Goal: Task Accomplishment & Management: Manage account settings

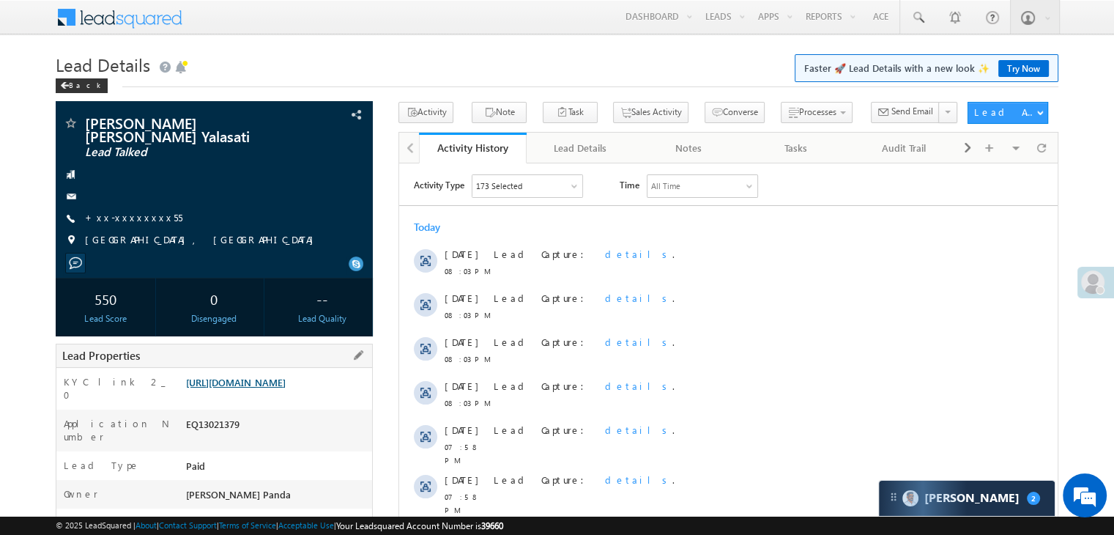
click at [275, 384] on link "[URL][DOMAIN_NAME]" at bounding box center [236, 382] width 100 height 12
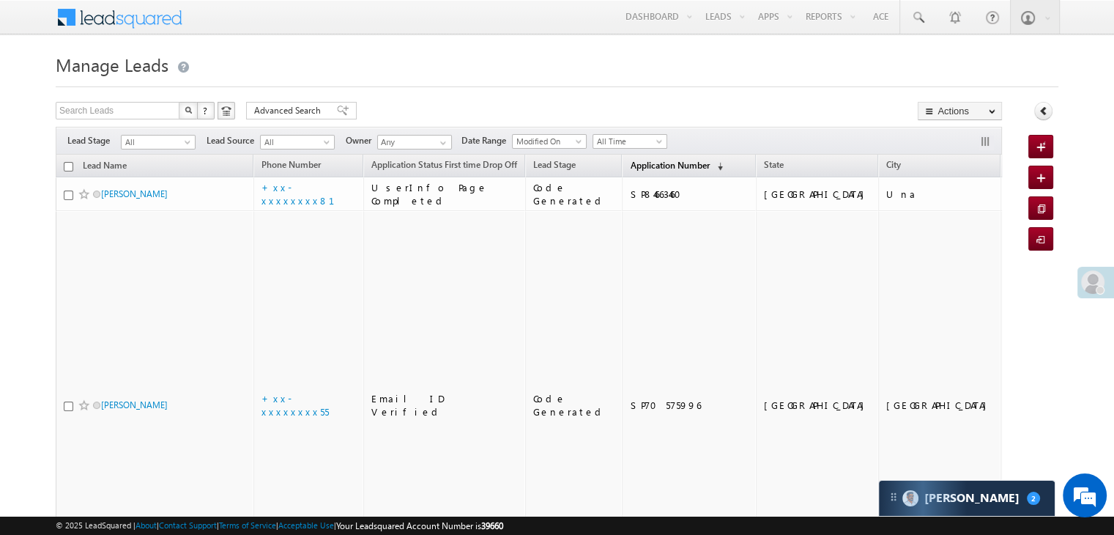
click at [638, 160] on span "Application Number" at bounding box center [669, 165] width 79 height 11
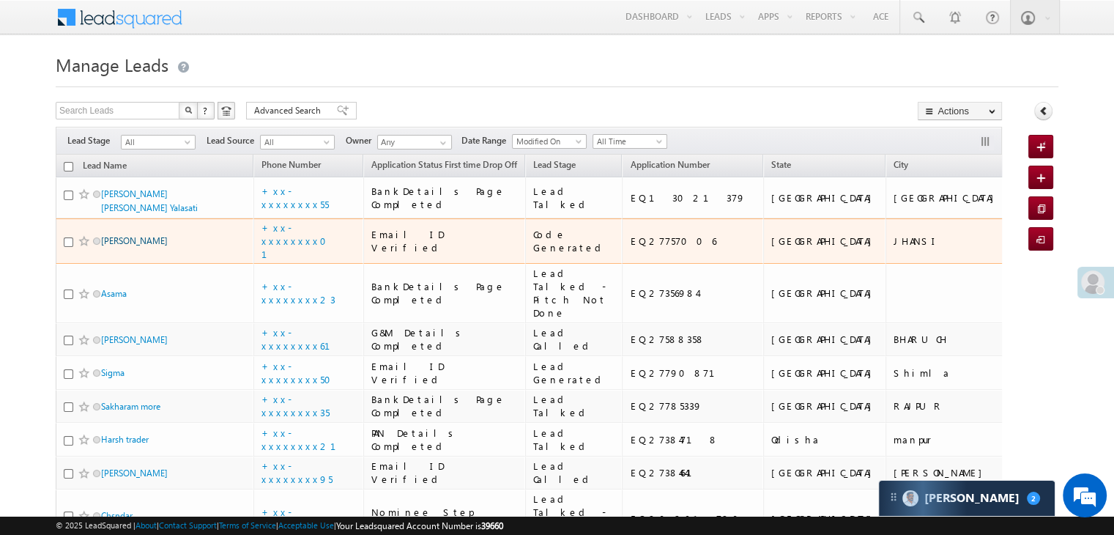
click at [141, 246] on link "Rahul Kumar Bobasya" at bounding box center [134, 240] width 67 height 11
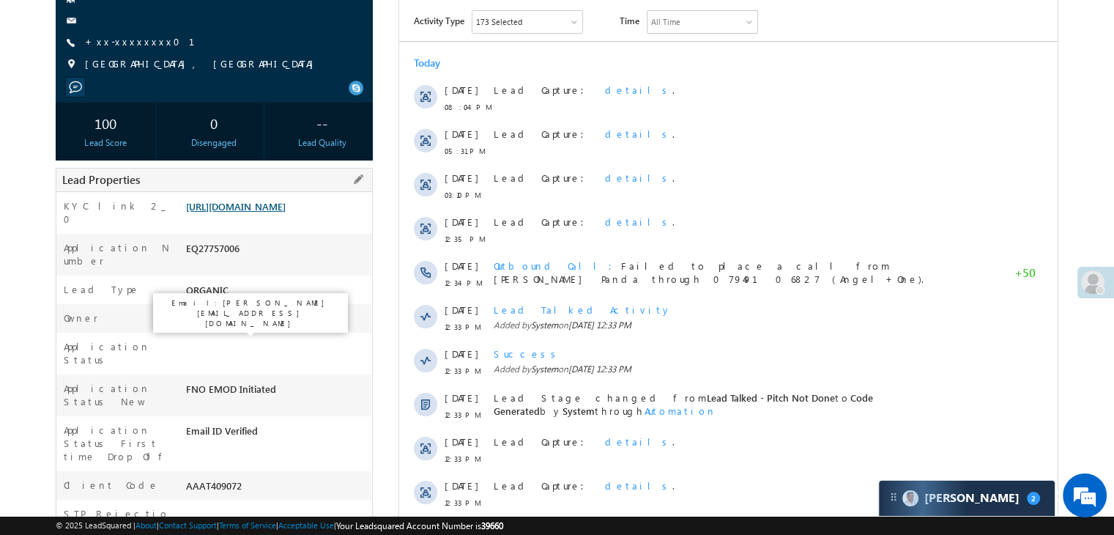
scroll to position [220, 0]
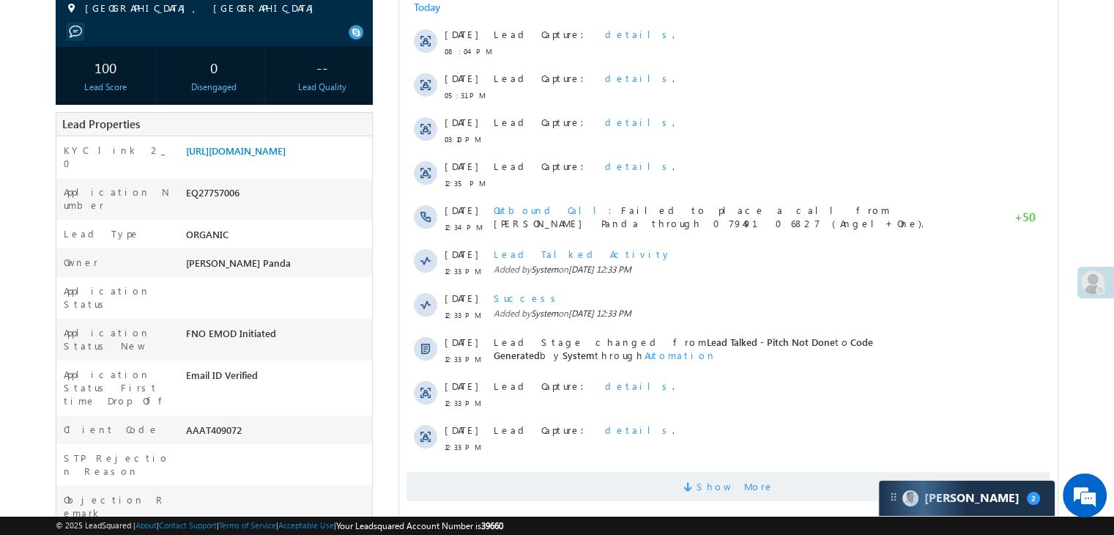
click at [730, 481] on span "Show More" at bounding box center [736, 486] width 78 height 29
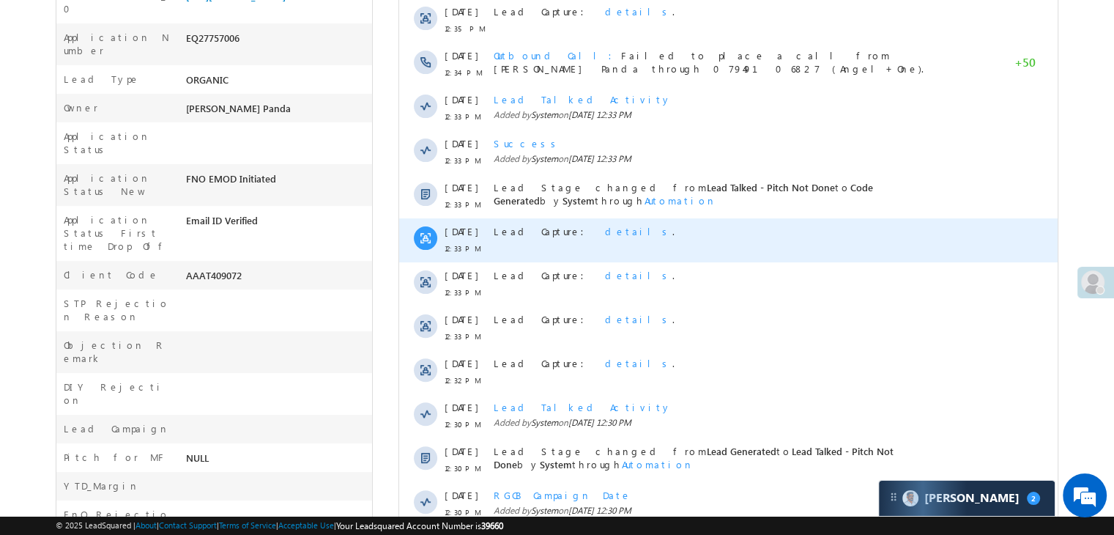
scroll to position [659, 0]
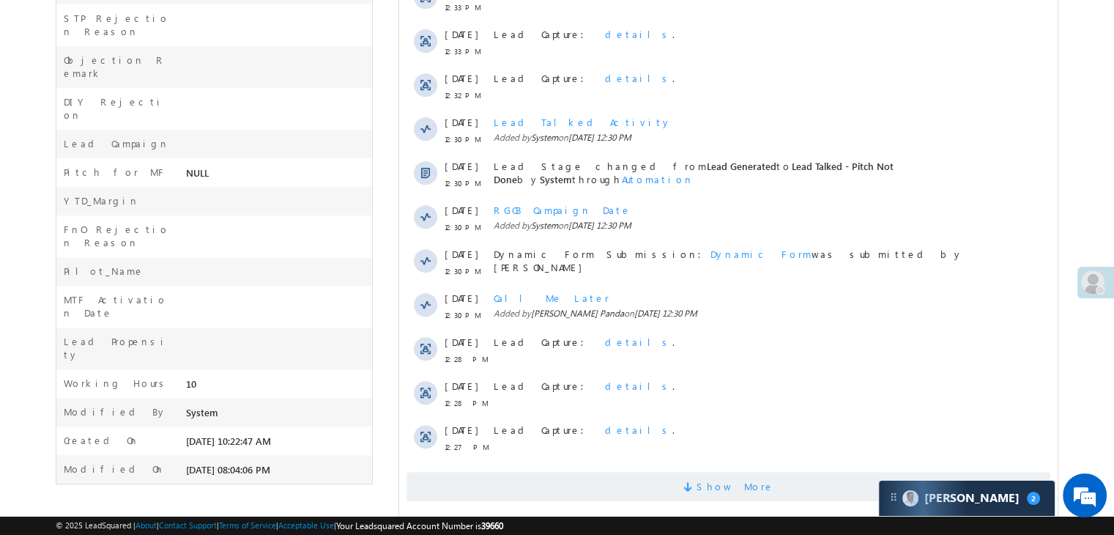
click at [728, 486] on span "Show More" at bounding box center [736, 486] width 78 height 29
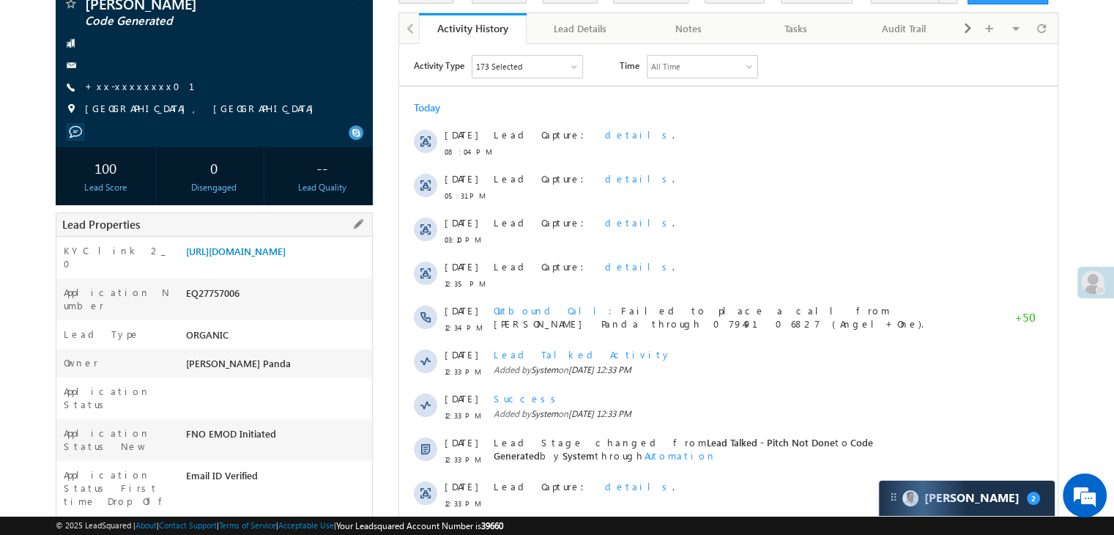
scroll to position [0, 0]
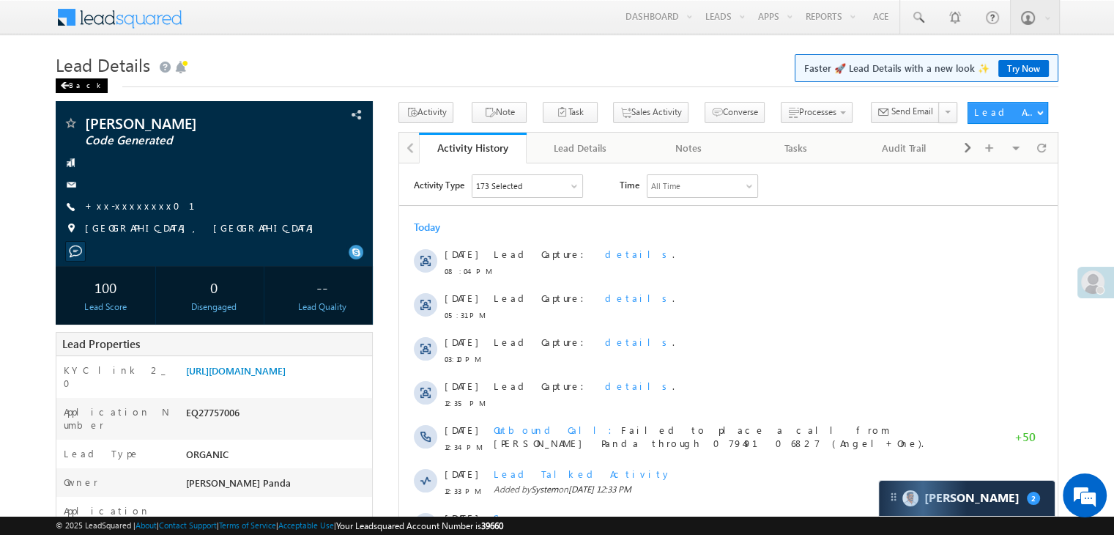
click at [63, 84] on span at bounding box center [64, 85] width 9 height 7
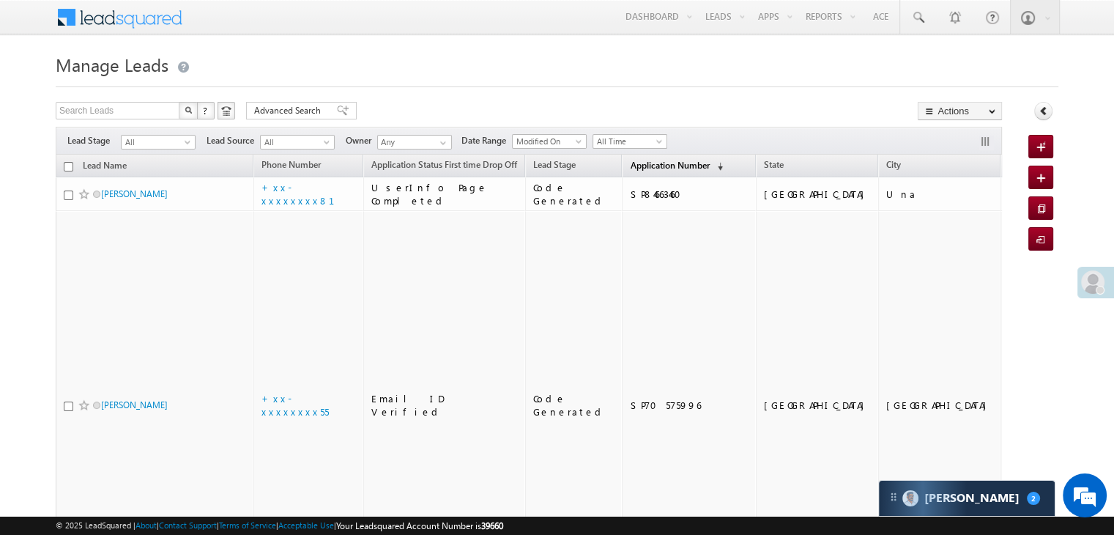
click at [650, 162] on span "Application Number" at bounding box center [669, 165] width 79 height 11
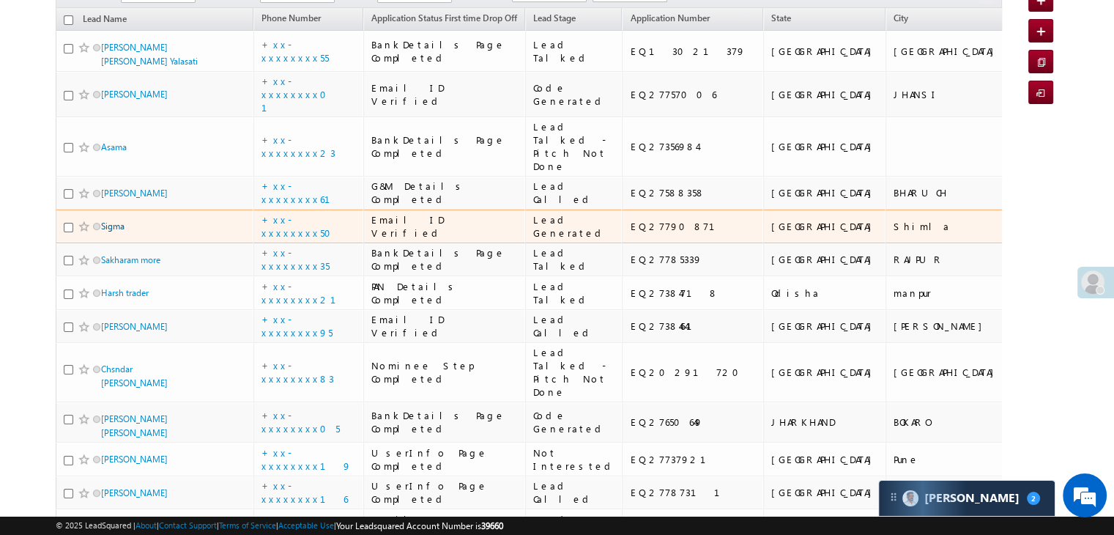
click at [116, 231] on link "Sigma" at bounding box center [112, 225] width 23 height 11
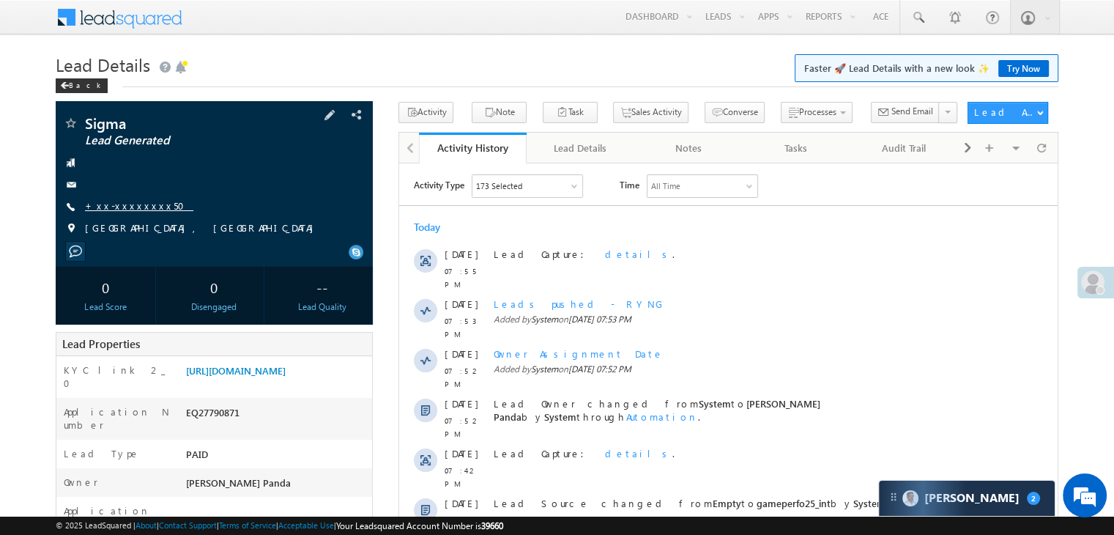
click at [123, 209] on link "+xx-xxxxxxxx50" at bounding box center [139, 205] width 108 height 12
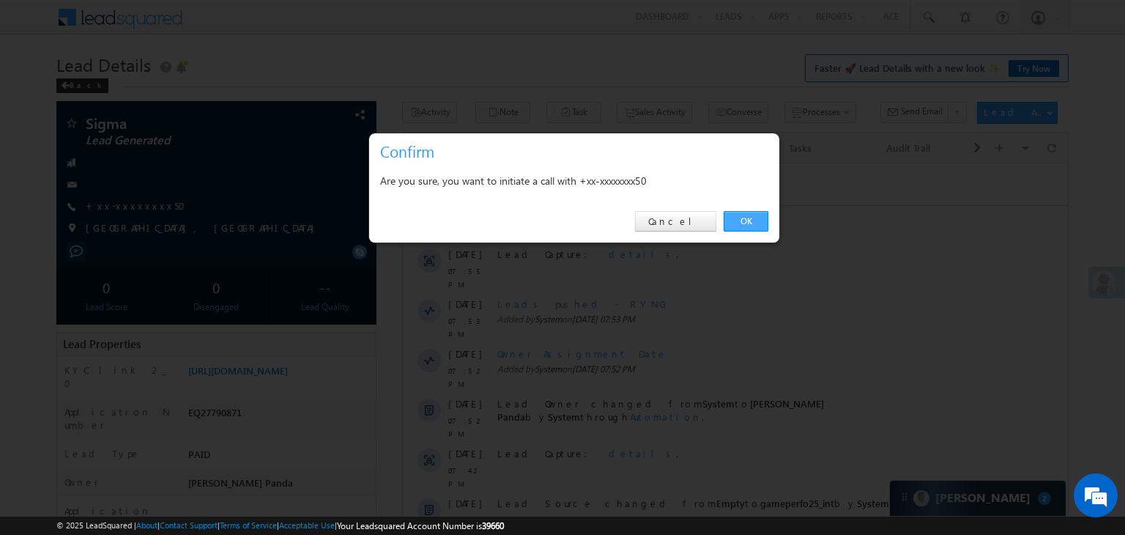
click at [760, 218] on link "OK" at bounding box center [746, 221] width 45 height 21
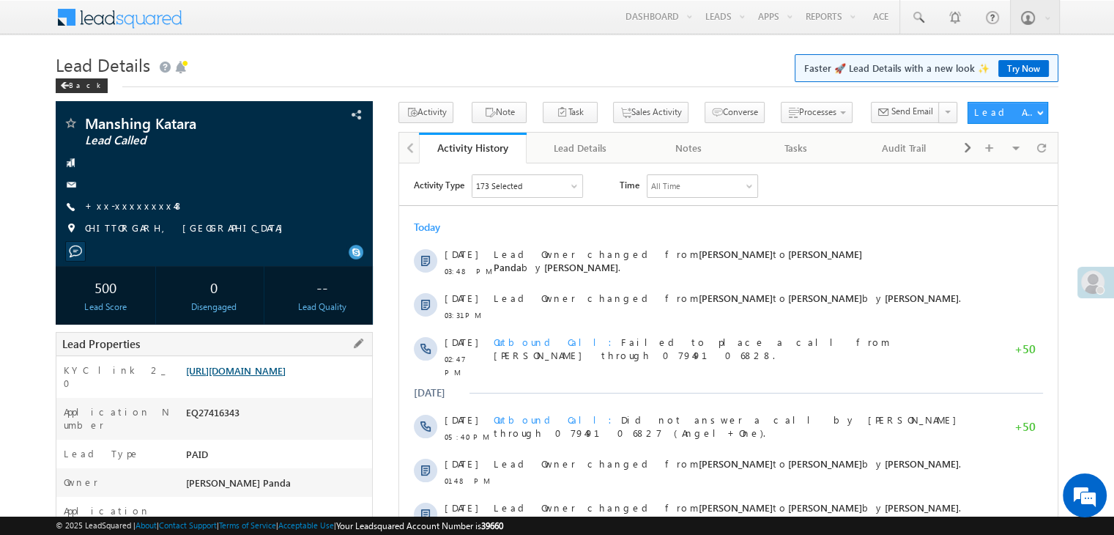
click at [260, 376] on link "[URL][DOMAIN_NAME]" at bounding box center [236, 370] width 100 height 12
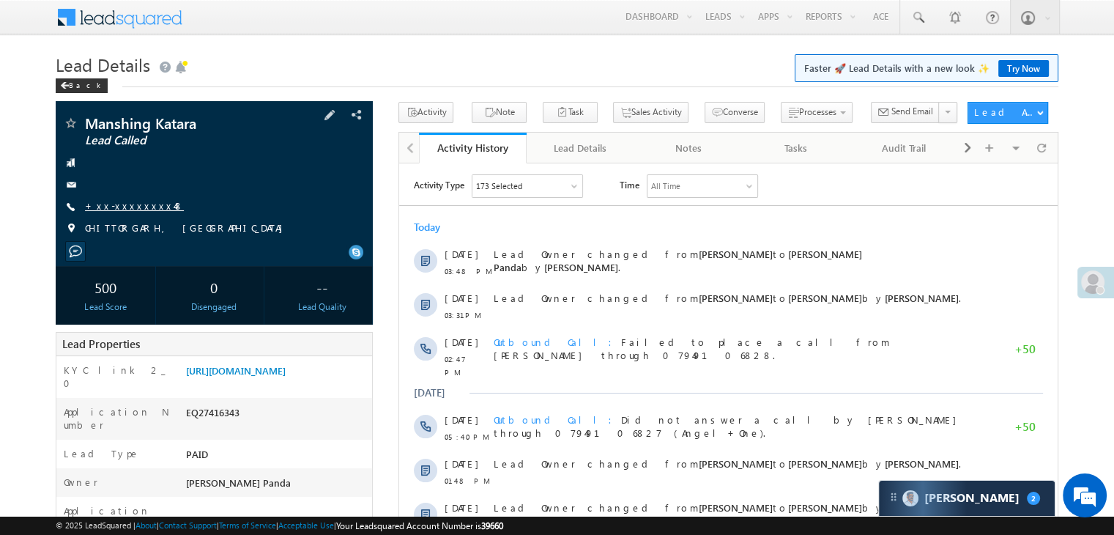
click at [131, 209] on link "+xx-xxxxxxxx48" at bounding box center [134, 205] width 99 height 12
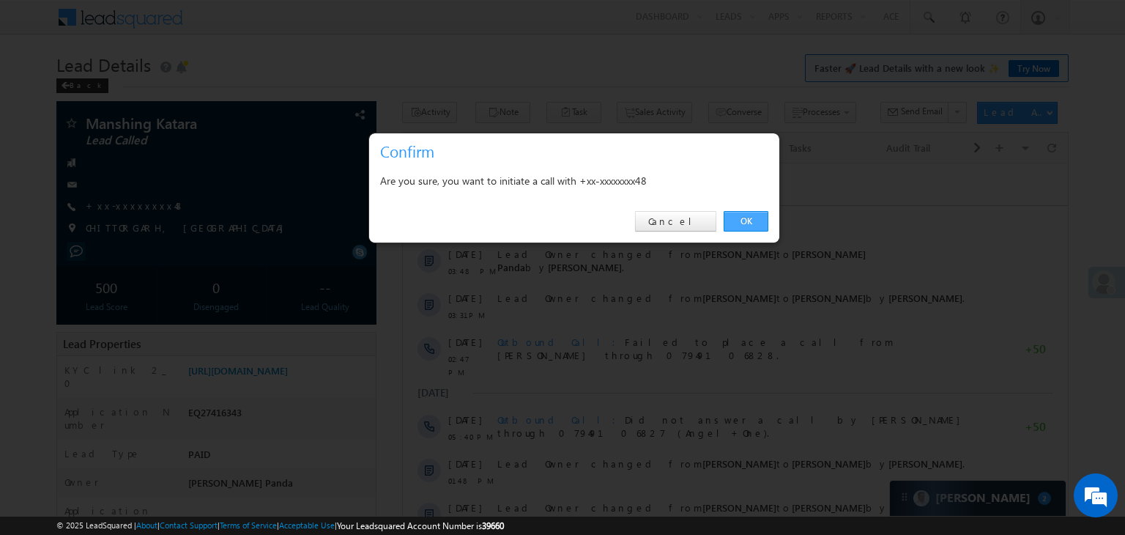
click at [743, 218] on link "OK" at bounding box center [746, 221] width 45 height 21
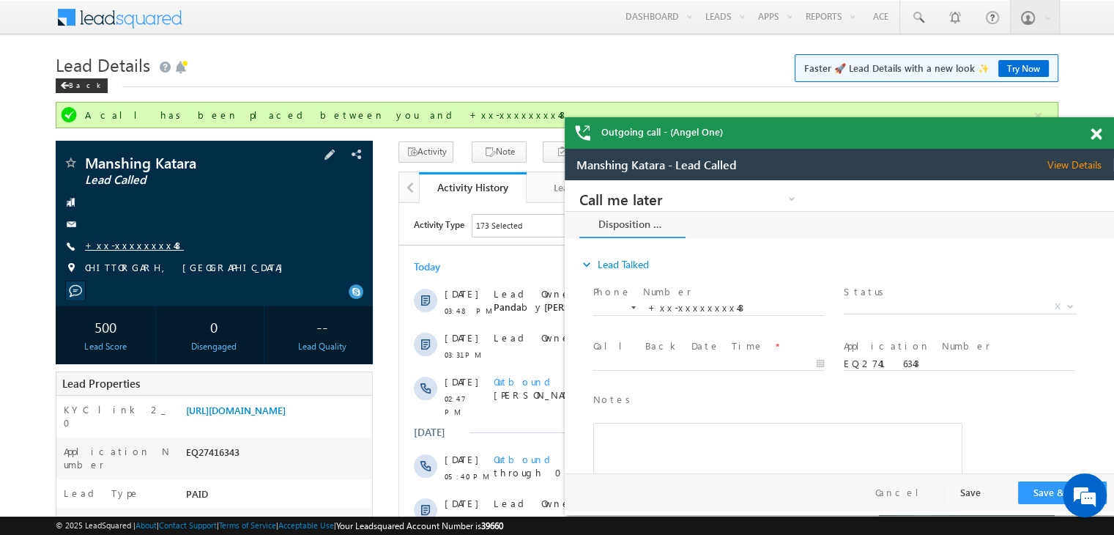
click at [128, 241] on link "+xx-xxxxxxxx48" at bounding box center [134, 245] width 99 height 12
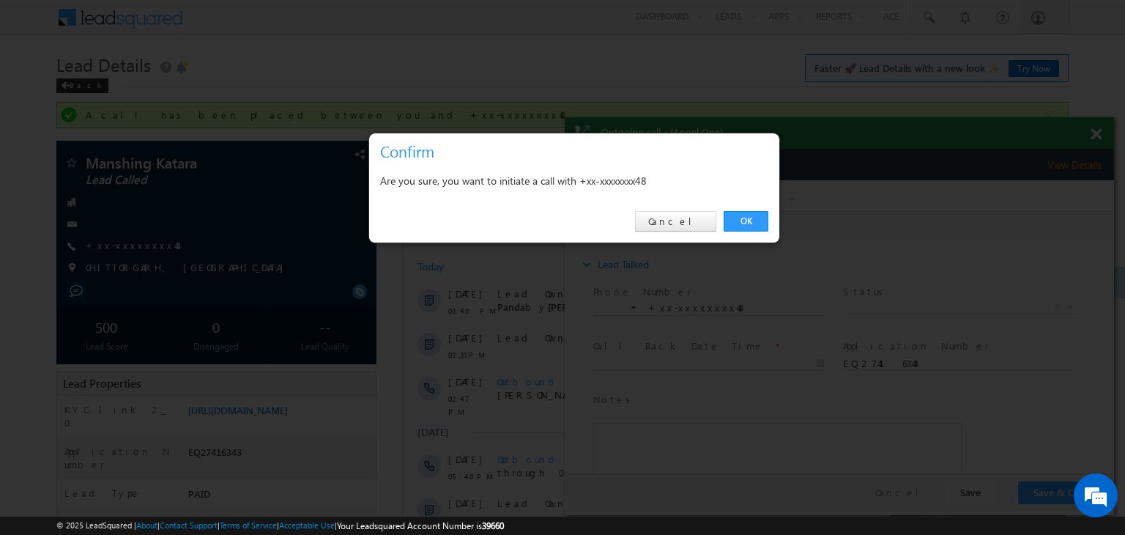
click at [768, 217] on div "OK Cancel" at bounding box center [574, 222] width 410 height 42
click at [746, 220] on link "OK" at bounding box center [746, 221] width 45 height 21
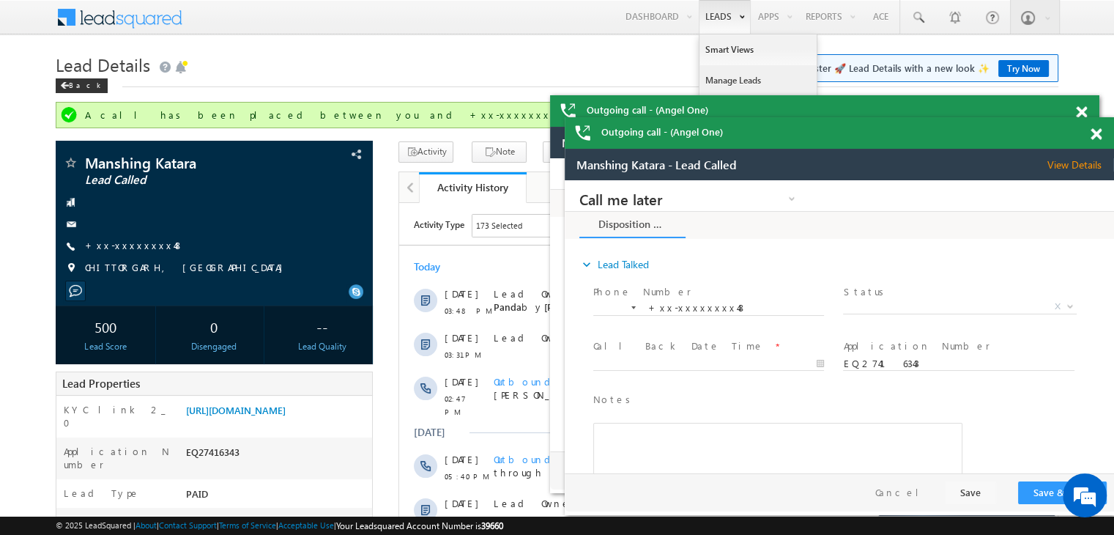
click at [730, 75] on link "Manage Leads" at bounding box center [758, 80] width 117 height 31
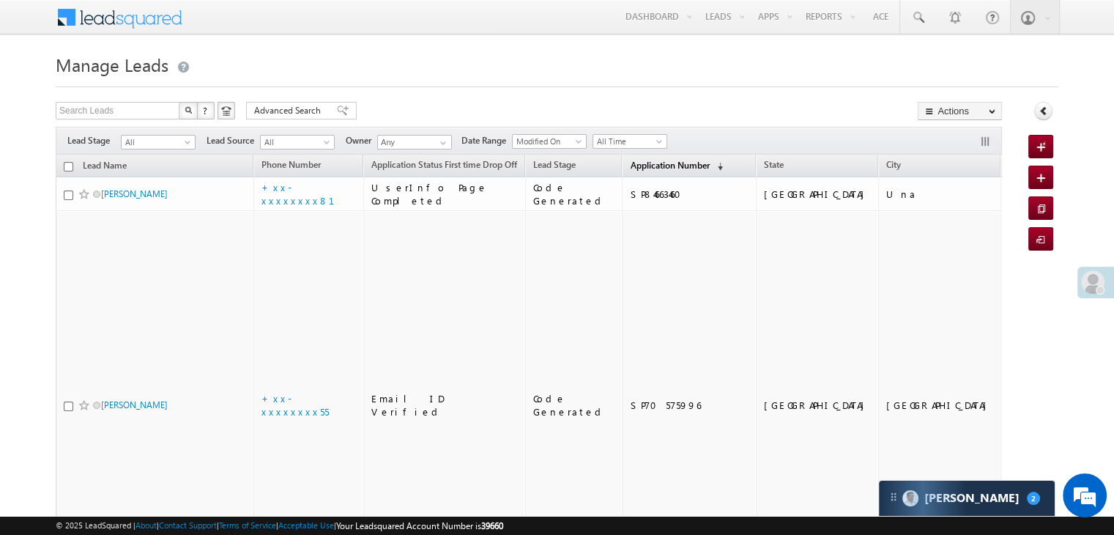
click at [630, 164] on span "Application Number" at bounding box center [669, 165] width 79 height 11
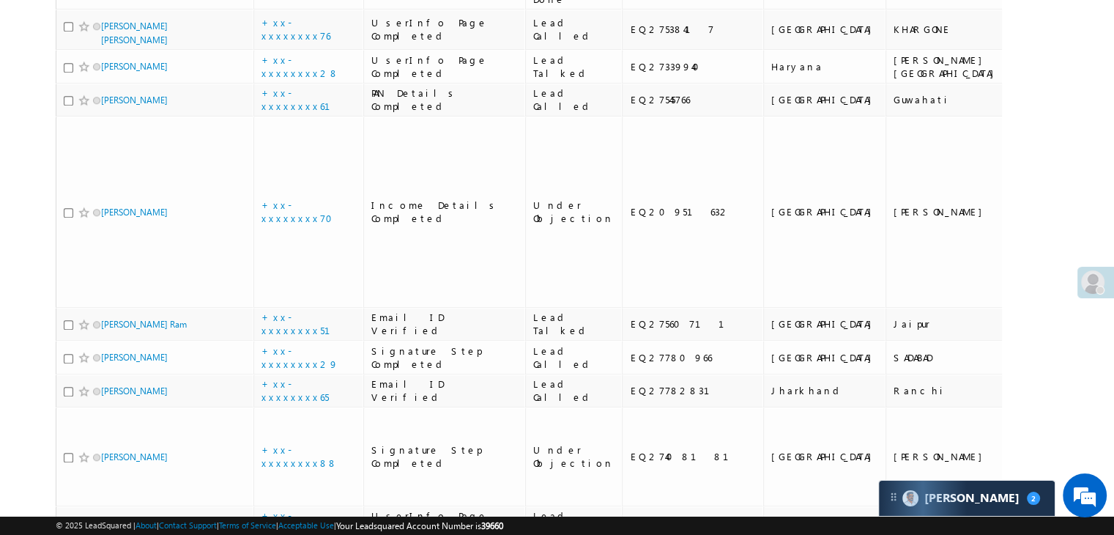
scroll to position [1172, 0]
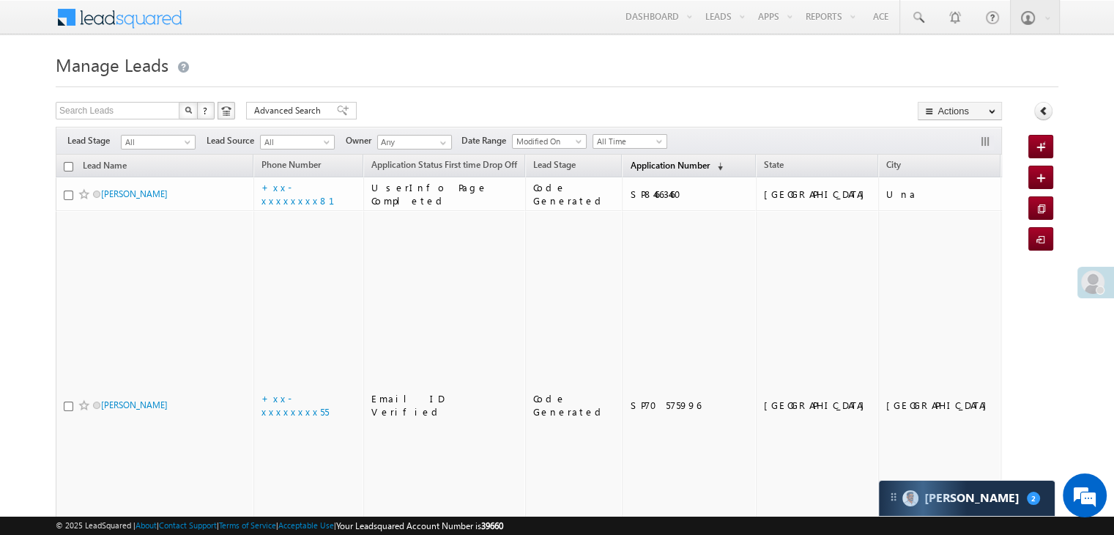
click at [642, 163] on span "Application Number" at bounding box center [669, 165] width 79 height 11
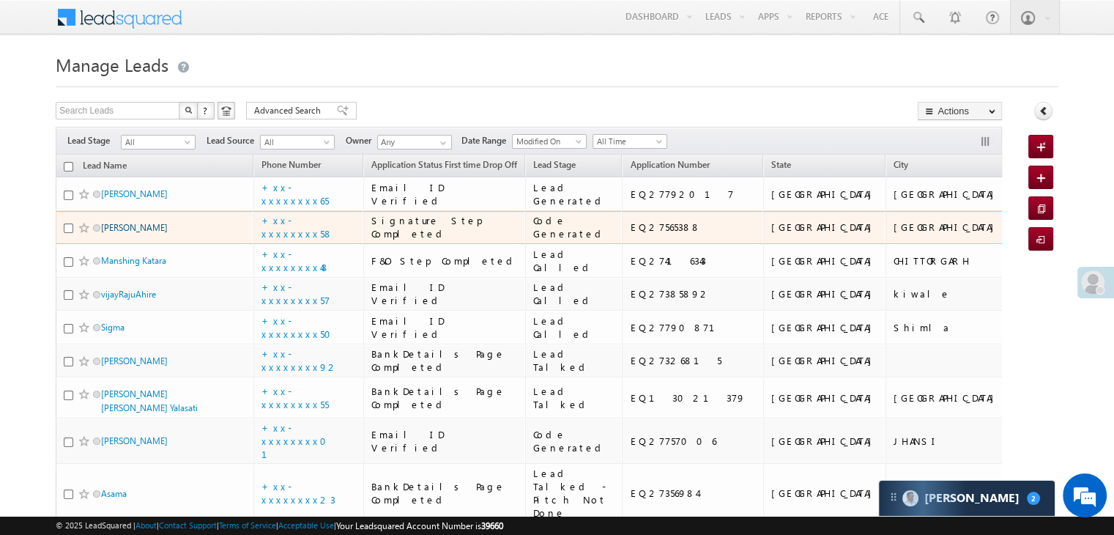
click at [135, 233] on link "Alka Singh" at bounding box center [134, 227] width 67 height 11
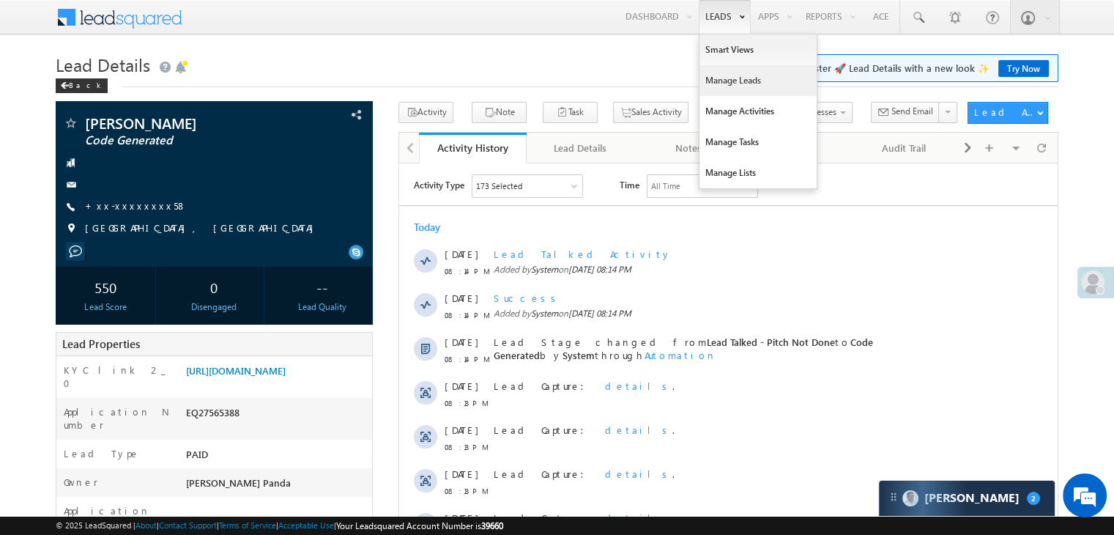
click at [723, 81] on link "Manage Leads" at bounding box center [758, 80] width 117 height 31
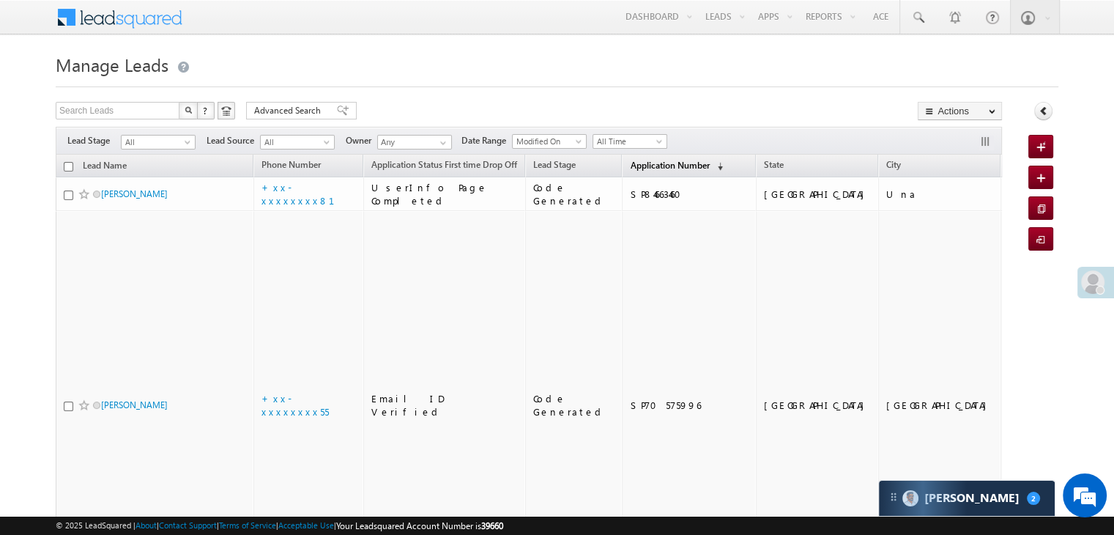
click at [647, 163] on span "Application Number" at bounding box center [669, 165] width 79 height 11
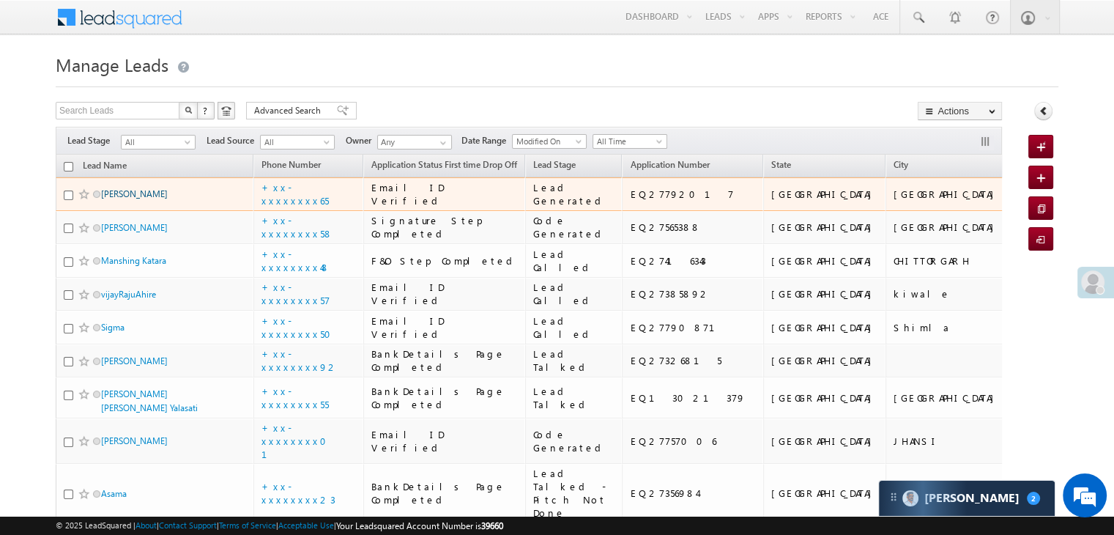
click at [122, 199] on link "[PERSON_NAME]" at bounding box center [134, 193] width 67 height 11
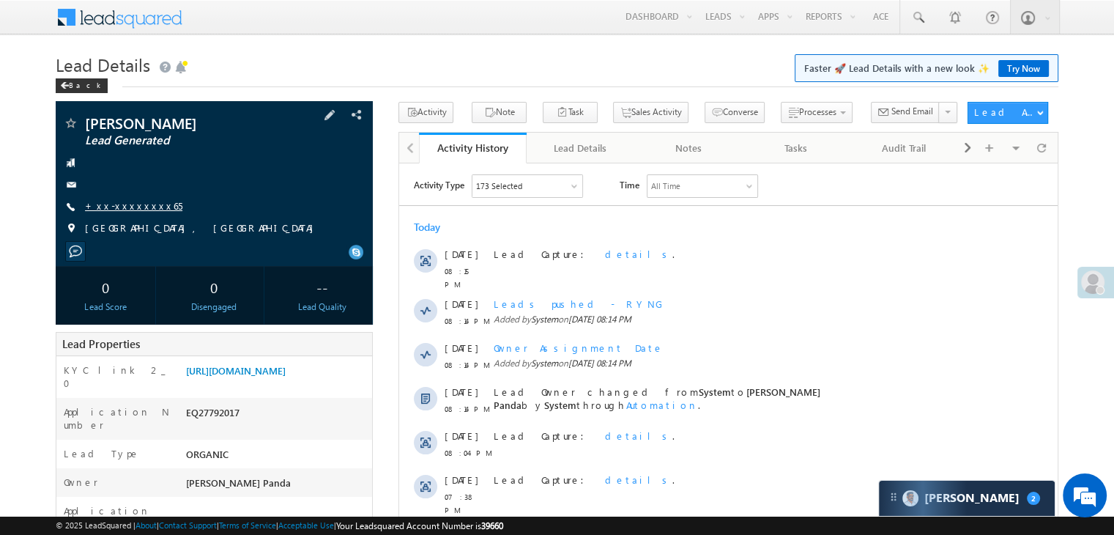
click at [124, 206] on link "+xx-xxxxxxxx65" at bounding box center [133, 205] width 97 height 12
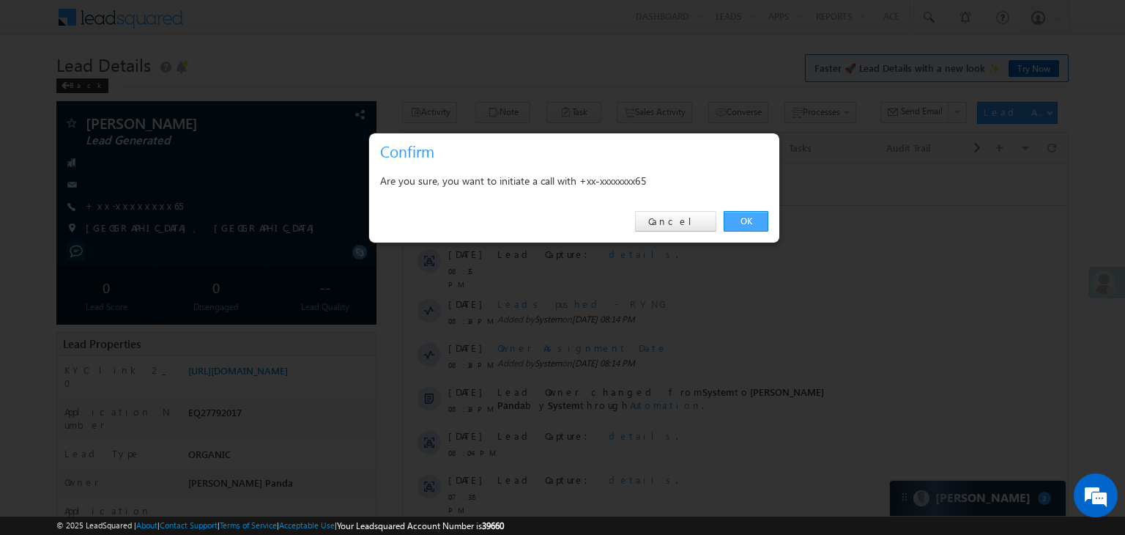
click at [747, 220] on link "OK" at bounding box center [746, 221] width 45 height 21
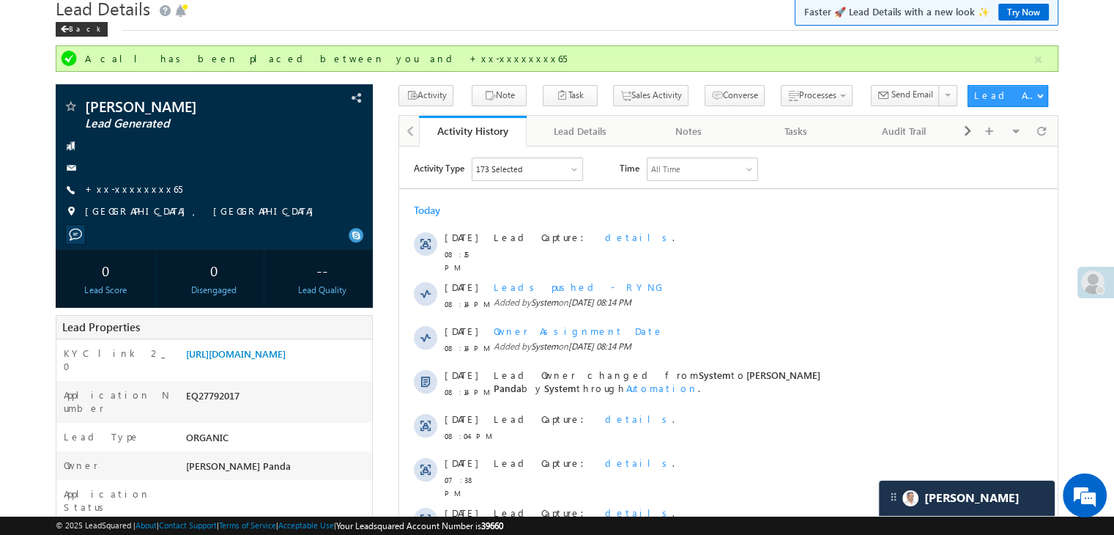
scroll to position [146, 0]
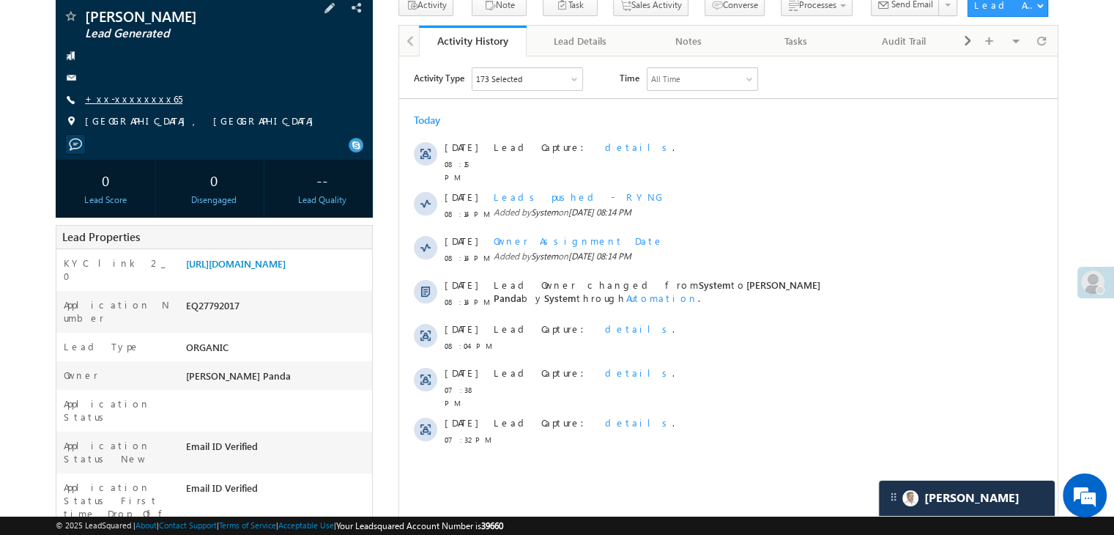
click at [126, 95] on link "+xx-xxxxxxxx65" at bounding box center [133, 98] width 97 height 12
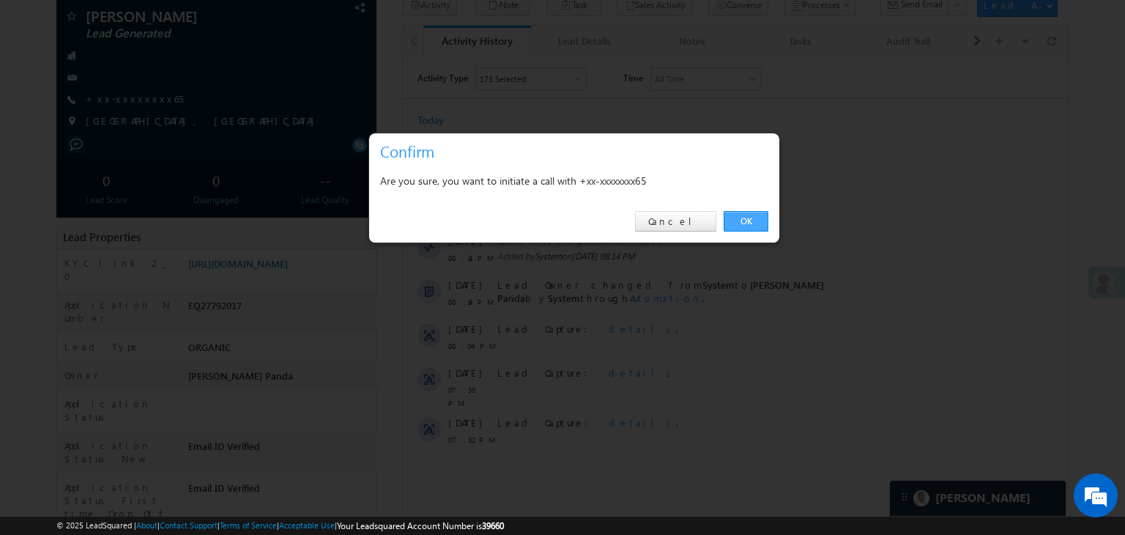
click at [748, 217] on link "OK" at bounding box center [746, 221] width 45 height 21
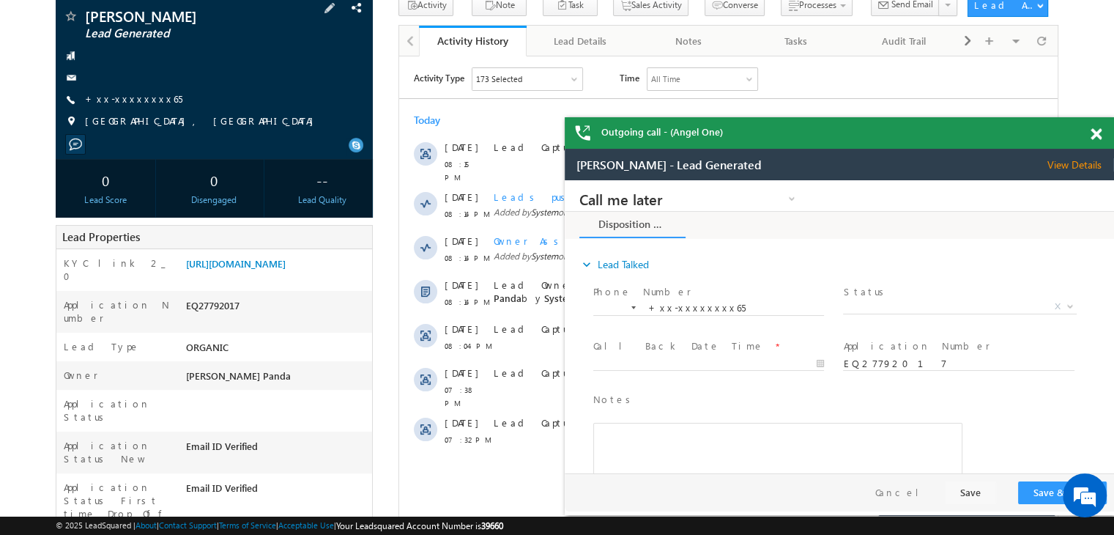
scroll to position [0, 0]
click at [1096, 133] on span at bounding box center [1096, 134] width 11 height 12
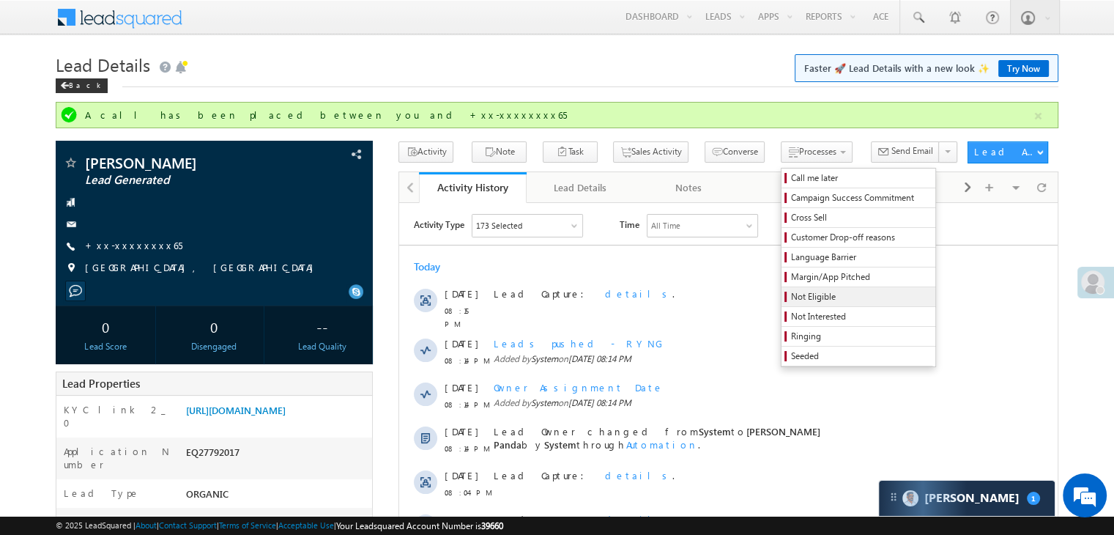
click at [791, 293] on span "Not Eligible" at bounding box center [860, 296] width 139 height 13
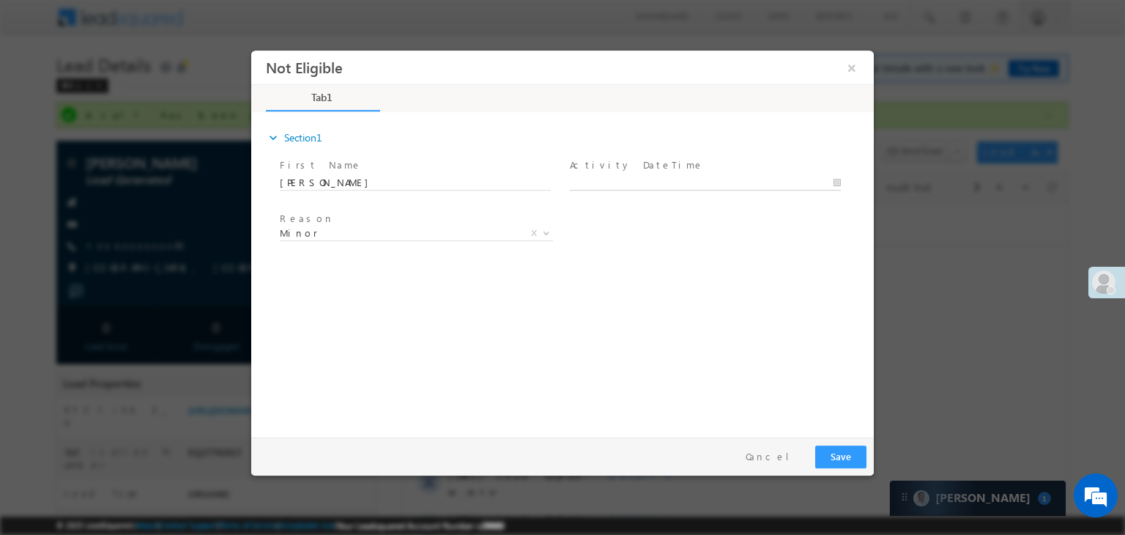
type input "08/25/25 8:19 PM"
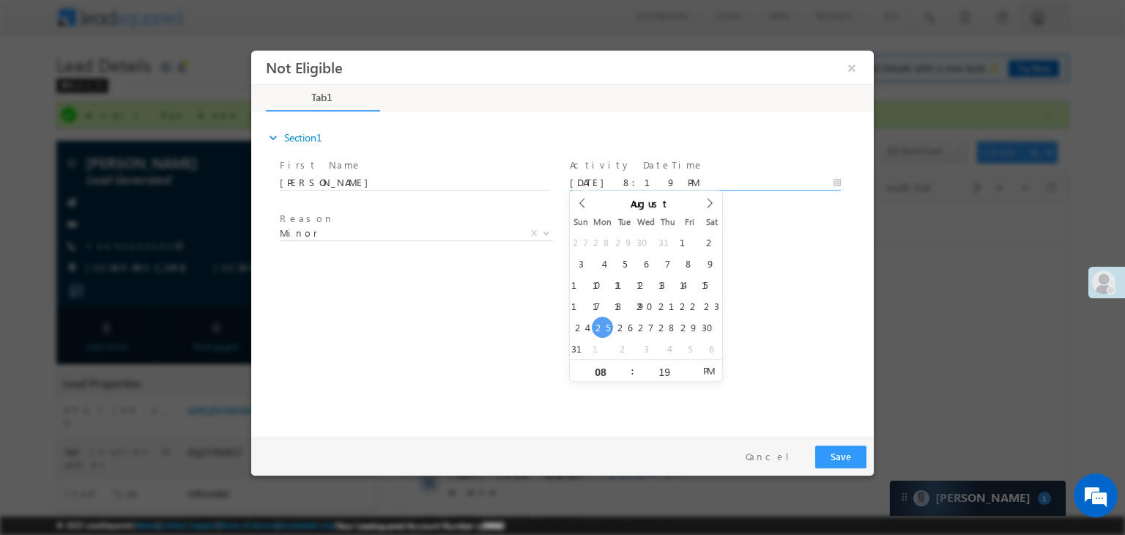
click at [704, 176] on input "08/25/25 8:19 PM" at bounding box center [705, 183] width 271 height 15
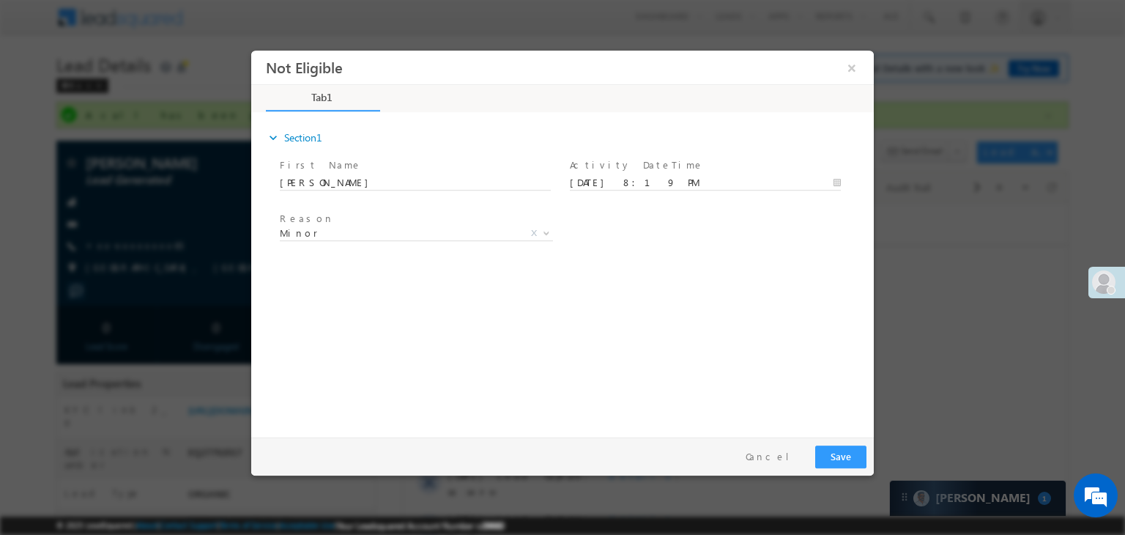
click at [791, 211] on div "Reason * Minor Existing Client Out of India DRA - FDS Termination DRA - Already…" at bounding box center [575, 236] width 597 height 54
click at [431, 231] on span "Minor" at bounding box center [399, 232] width 238 height 13
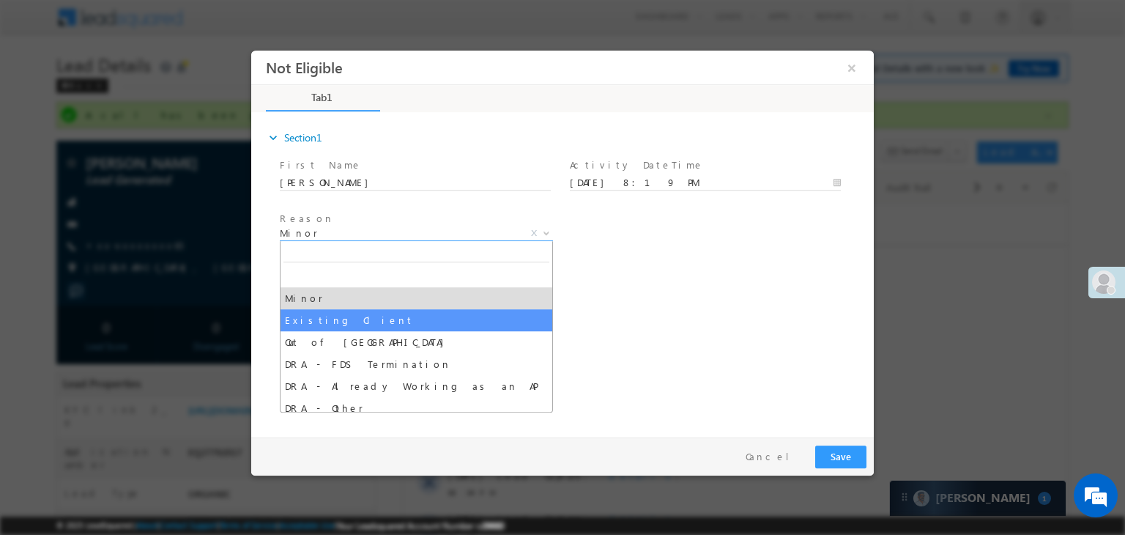
select select "Existing Client"
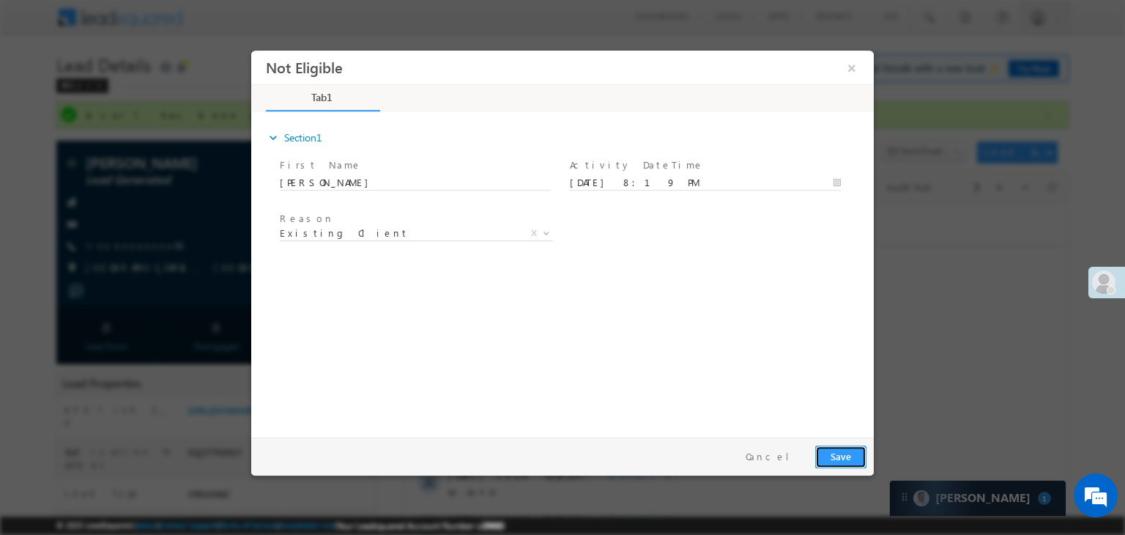
click at [841, 457] on button "Save" at bounding box center [840, 456] width 51 height 23
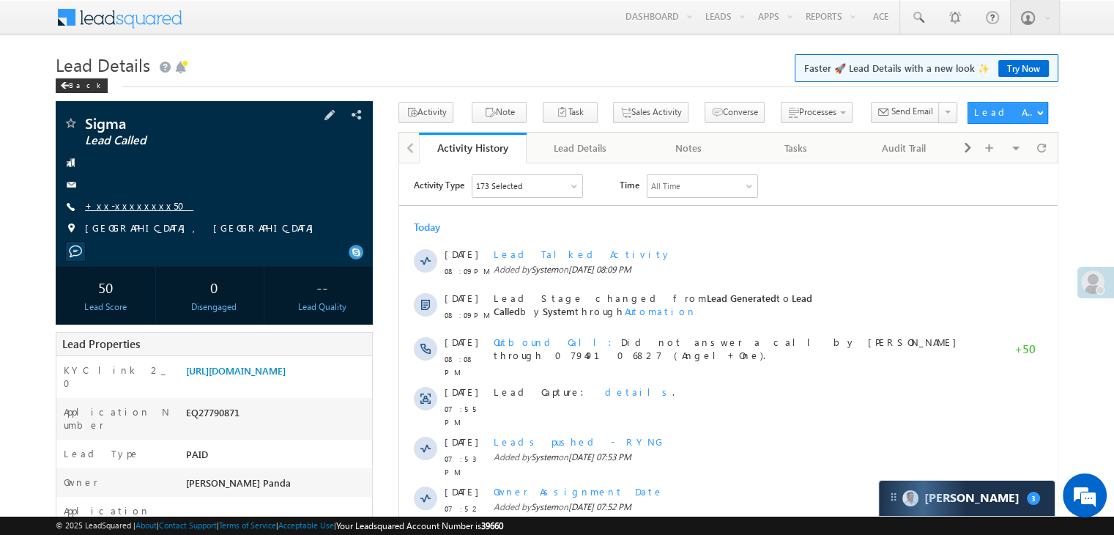
click at [122, 203] on link "+xx-xxxxxxxx50" at bounding box center [139, 205] width 108 height 12
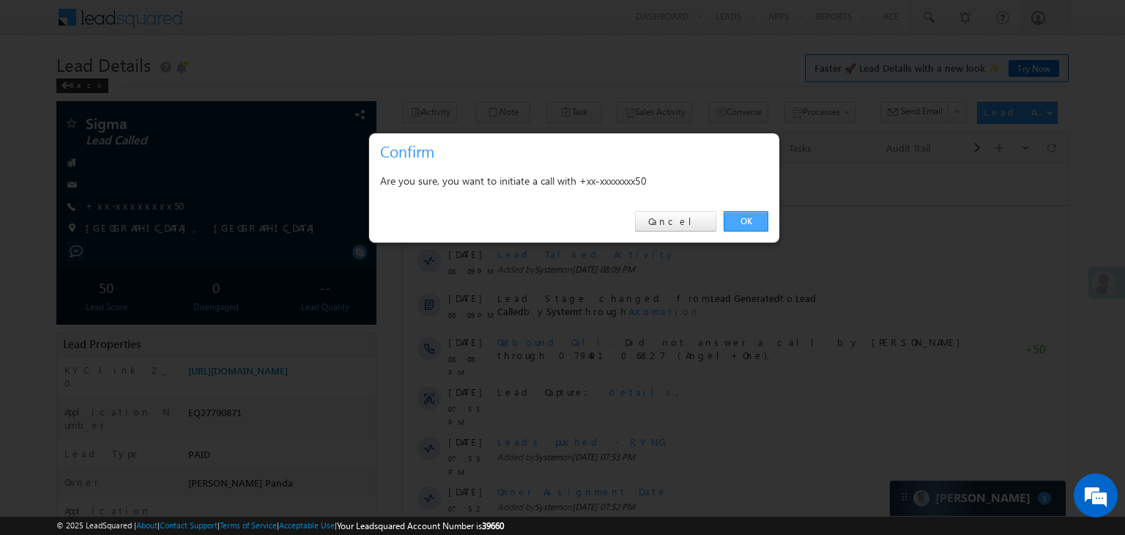
click at [752, 223] on link "OK" at bounding box center [746, 221] width 45 height 21
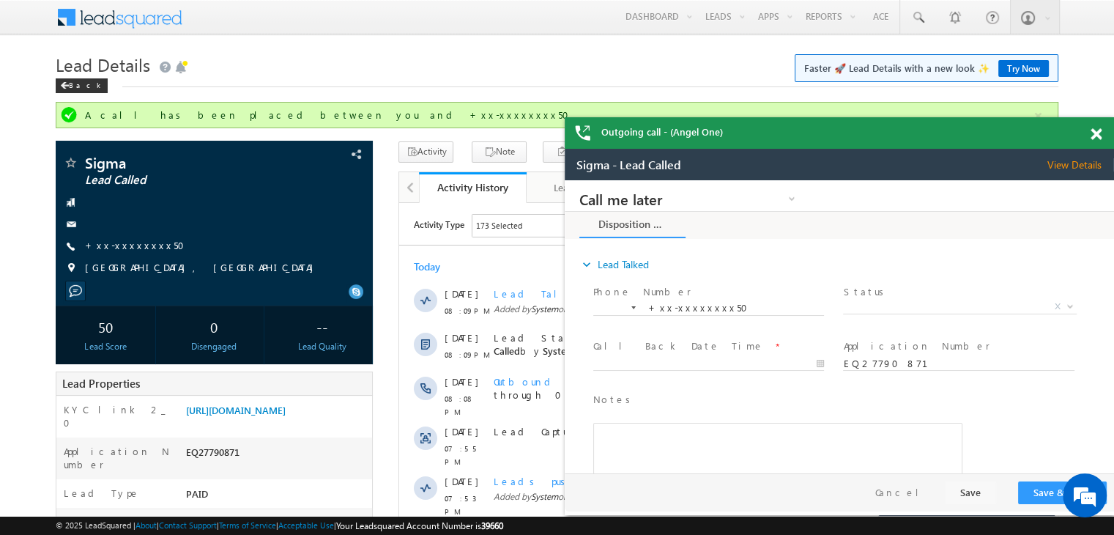
click at [1091, 130] on span at bounding box center [1096, 134] width 11 height 12
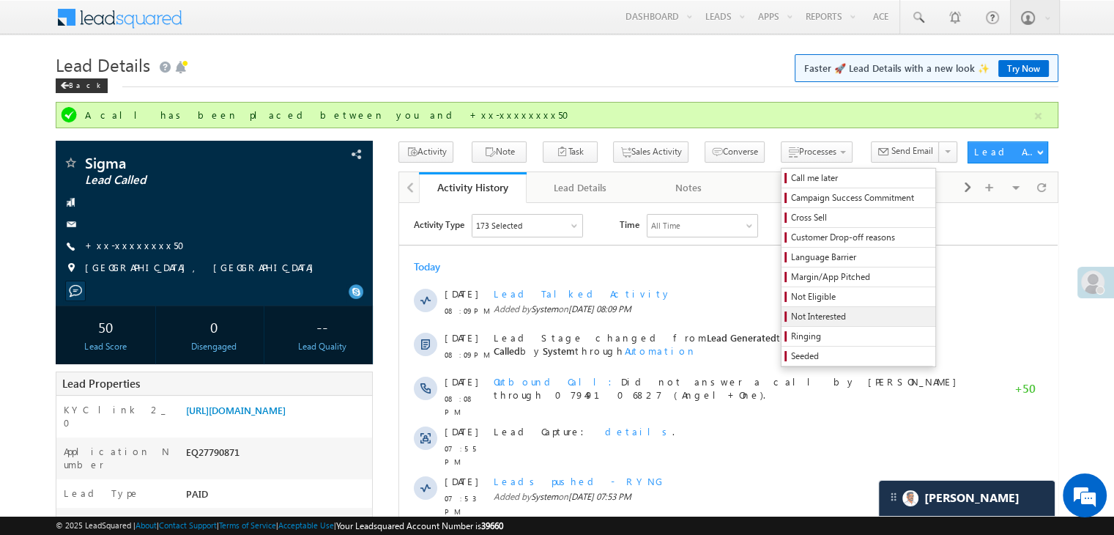
click at [803, 317] on span "Not Interested" at bounding box center [860, 316] width 139 height 13
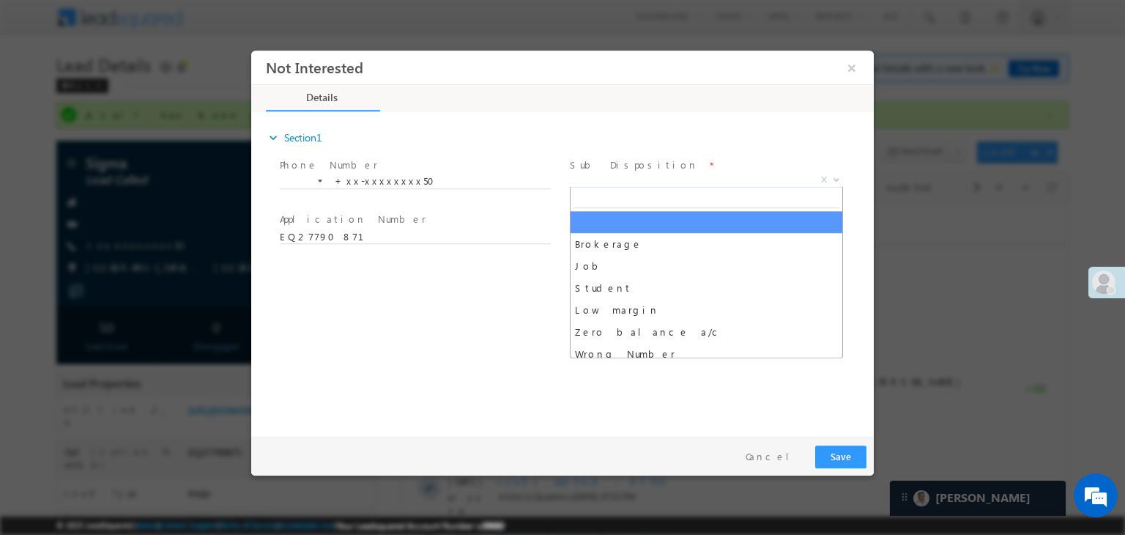
click at [669, 185] on span "Brokerage Job Student Low margin Zero balance a/c Wrong Number Wrongly Register…" at bounding box center [712, 183] width 284 height 18
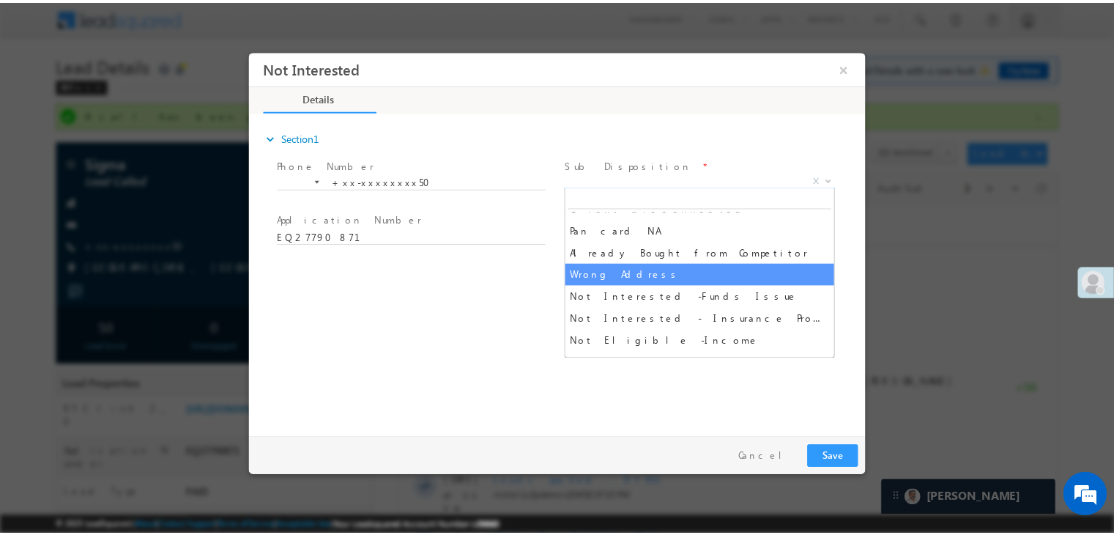
scroll to position [138, 0]
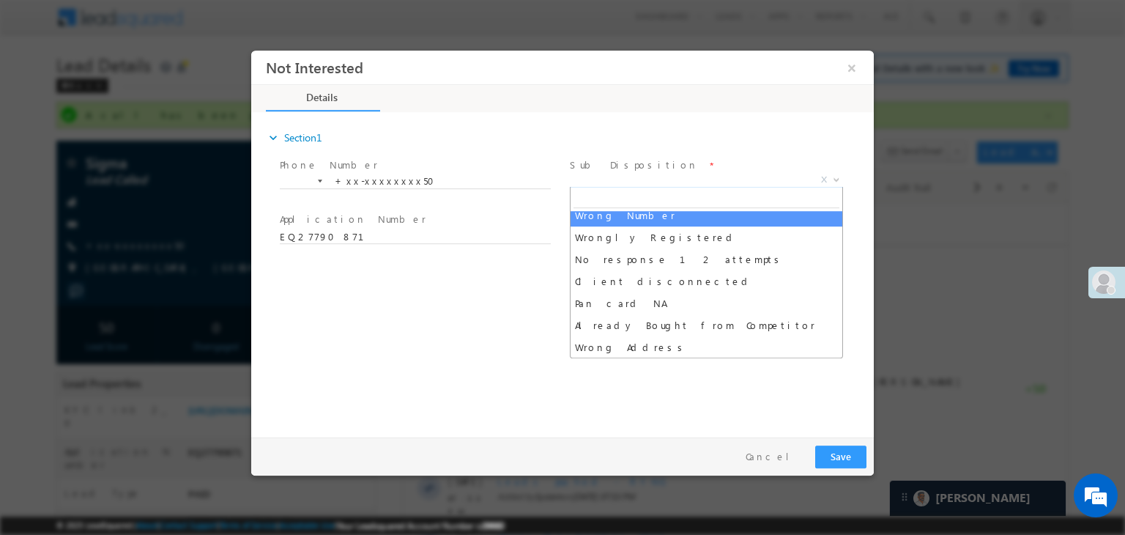
select select "Wrong Number"
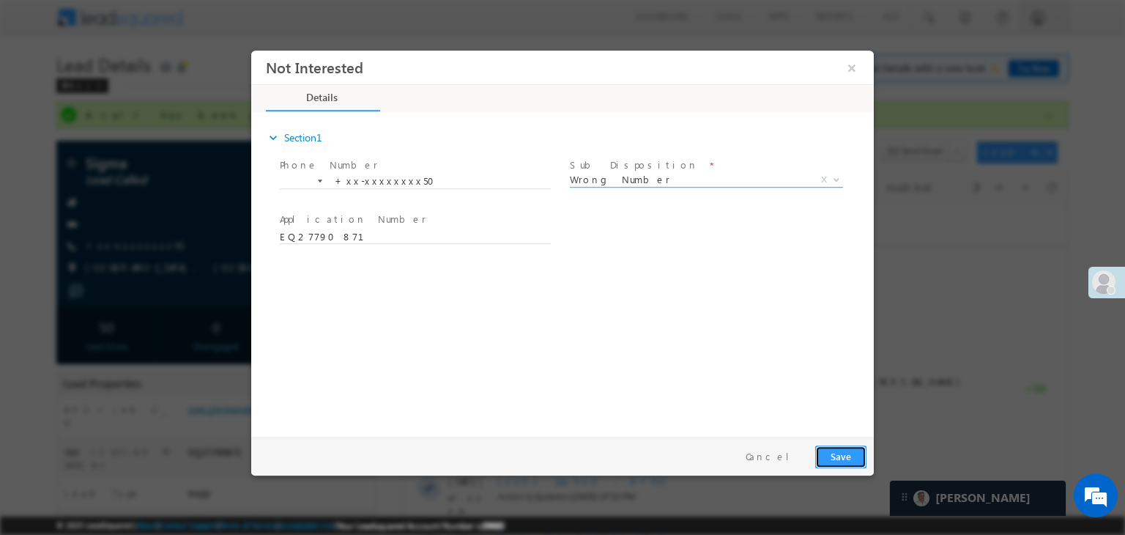
click at [831, 454] on button "Save" at bounding box center [840, 456] width 51 height 23
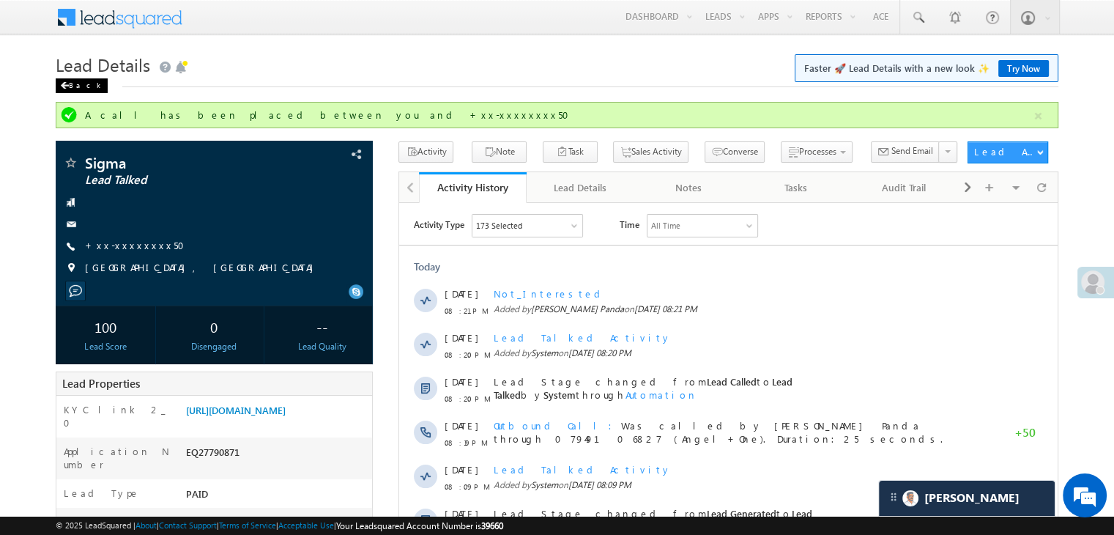
click at [77, 84] on div "Back" at bounding box center [82, 85] width 52 height 15
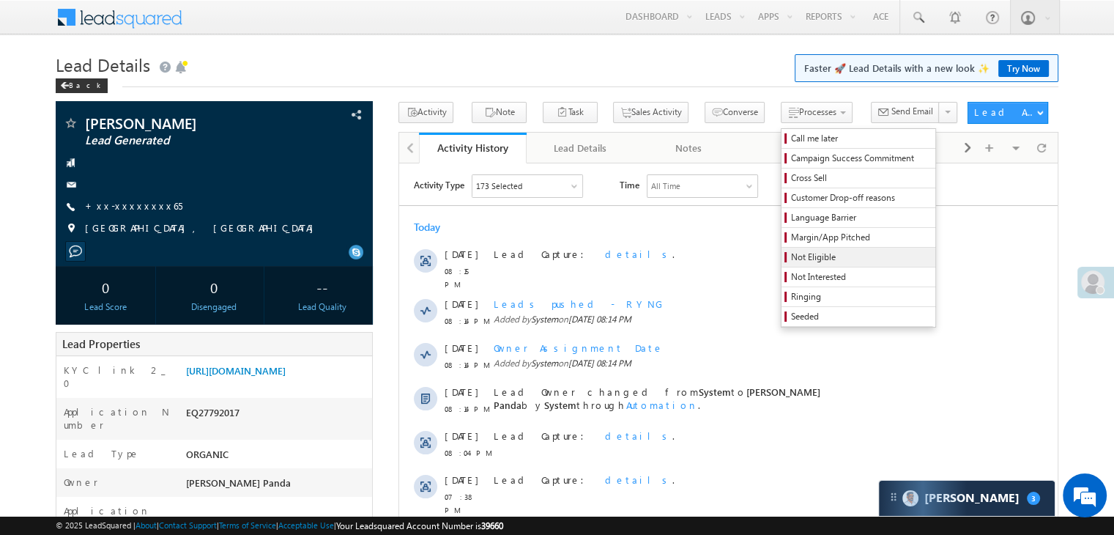
click at [791, 254] on span "Not Eligible" at bounding box center [860, 257] width 139 height 13
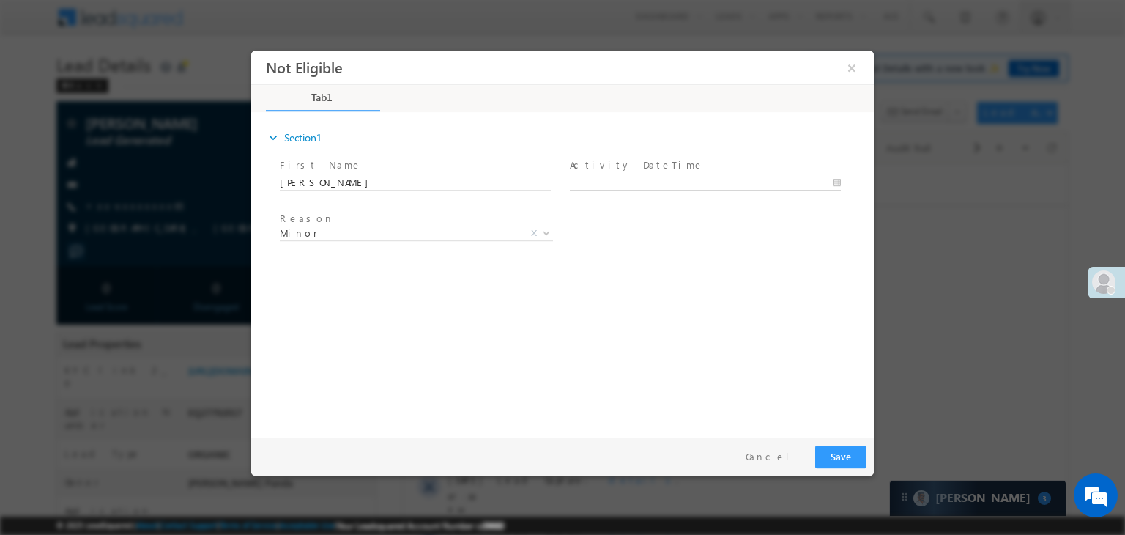
type input "[DATE] 8:19 PM"
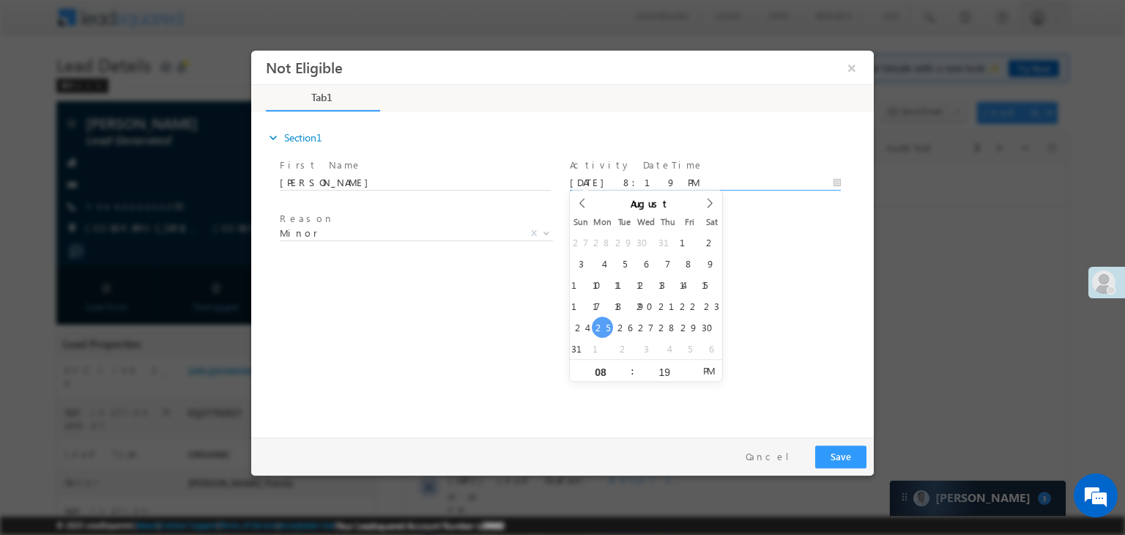
click at [697, 177] on input "[DATE] 8:19 PM" at bounding box center [705, 183] width 271 height 15
click at [790, 252] on div "Reason * Minor Existing Client Out of India DRA - FDS Termination DRA - Already…" at bounding box center [575, 236] width 597 height 54
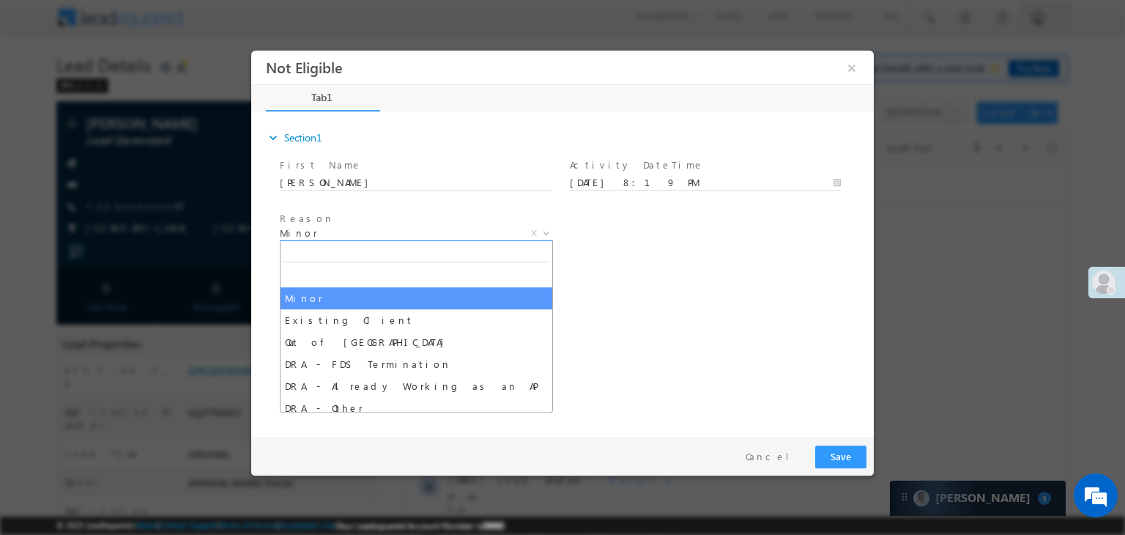
click at [425, 234] on span "Minor" at bounding box center [399, 232] width 238 height 13
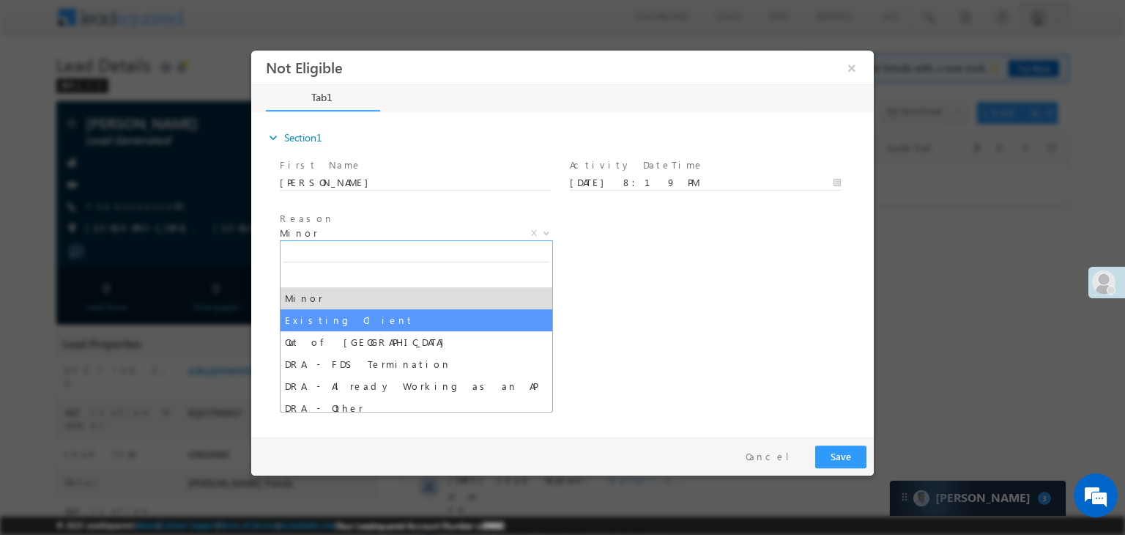
select select "Existing Client"
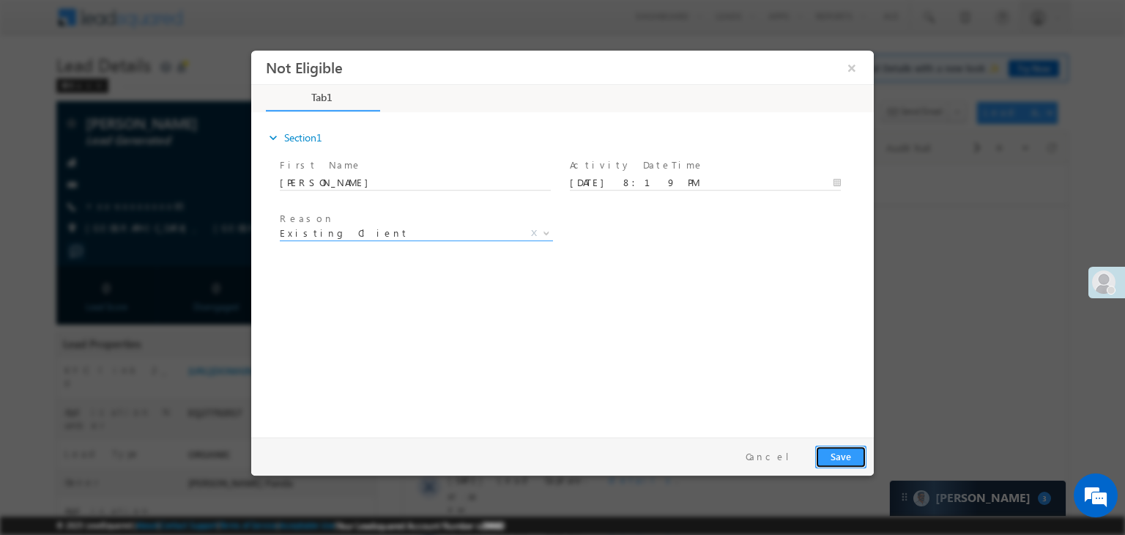
click at [834, 459] on button "Save" at bounding box center [840, 456] width 51 height 23
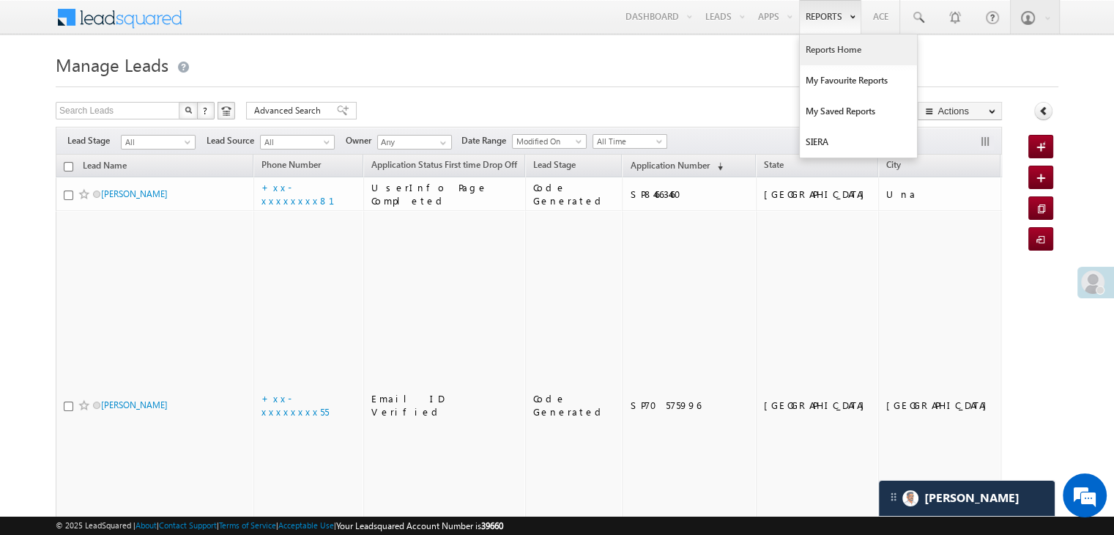
click at [839, 51] on link "Reports Home" at bounding box center [858, 49] width 117 height 31
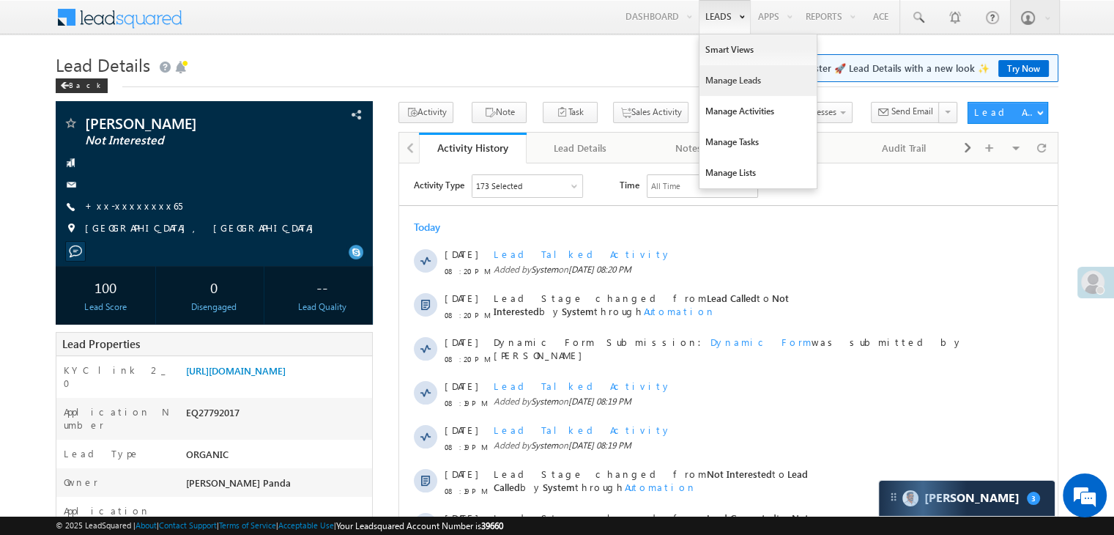
click at [714, 81] on link "Manage Leads" at bounding box center [758, 80] width 117 height 31
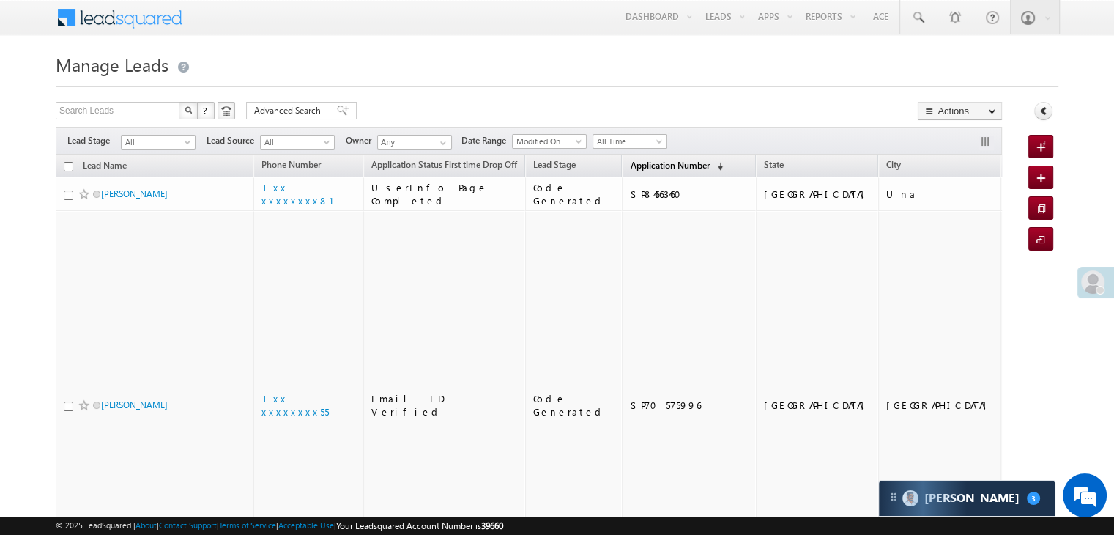
click at [634, 162] on span "Application Number" at bounding box center [669, 165] width 79 height 11
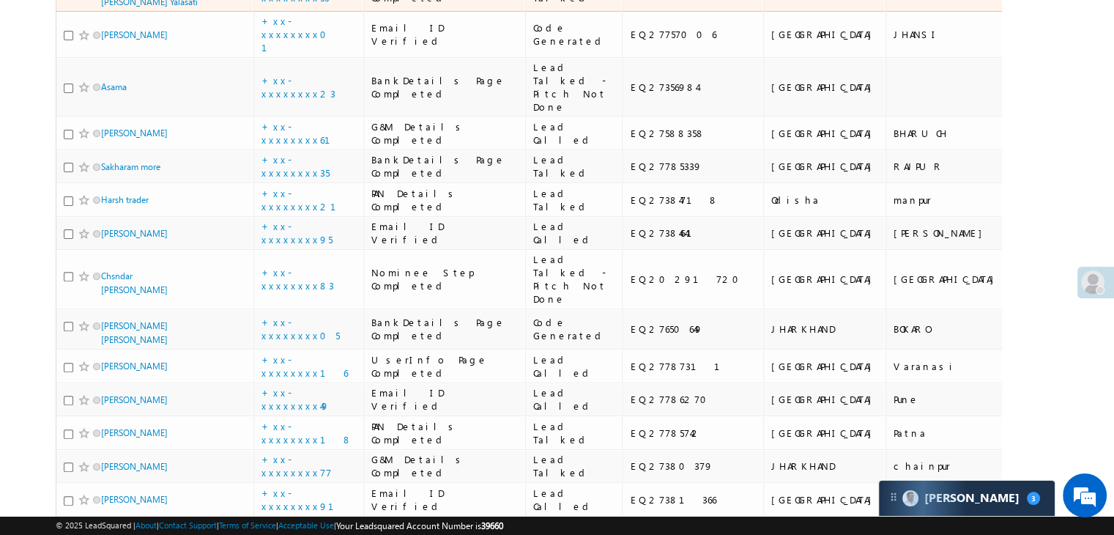
scroll to position [586, 0]
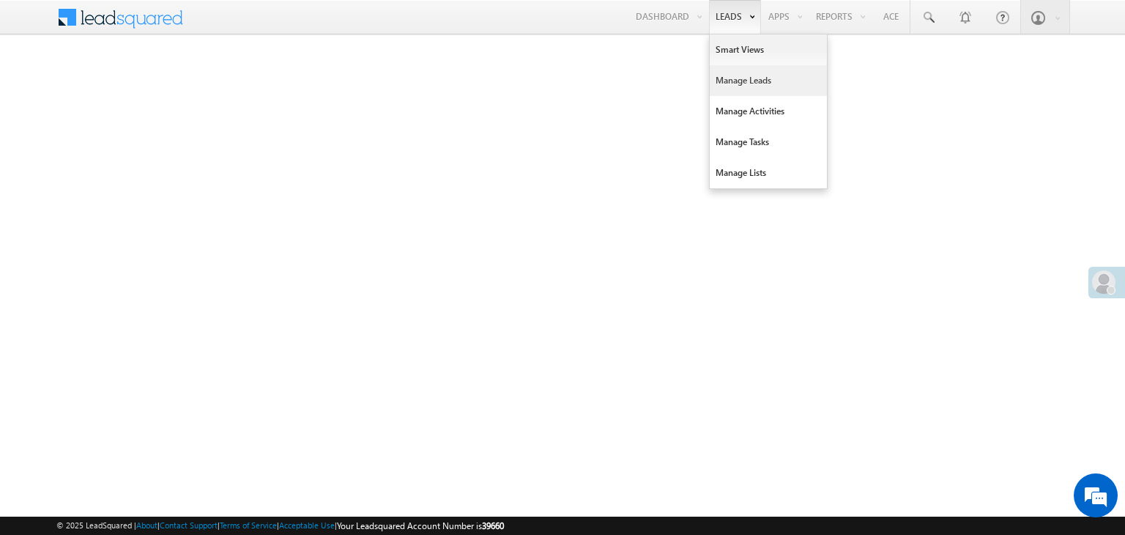
click at [732, 80] on link "Manage Leads" at bounding box center [768, 80] width 117 height 31
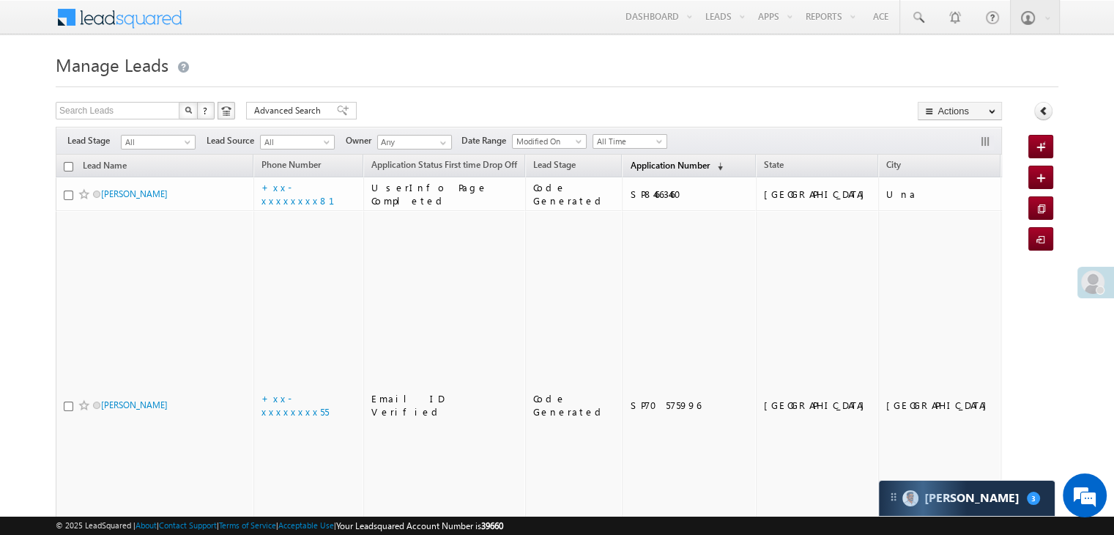
click at [639, 168] on span "Application Number" at bounding box center [669, 165] width 79 height 11
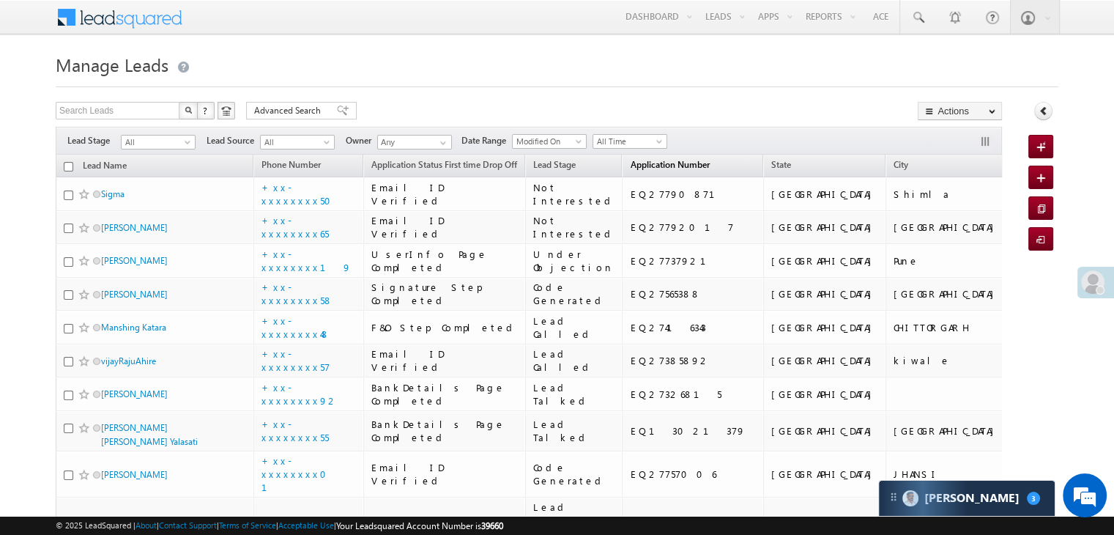
click at [636, 159] on span "Application Number" at bounding box center [669, 164] width 79 height 11
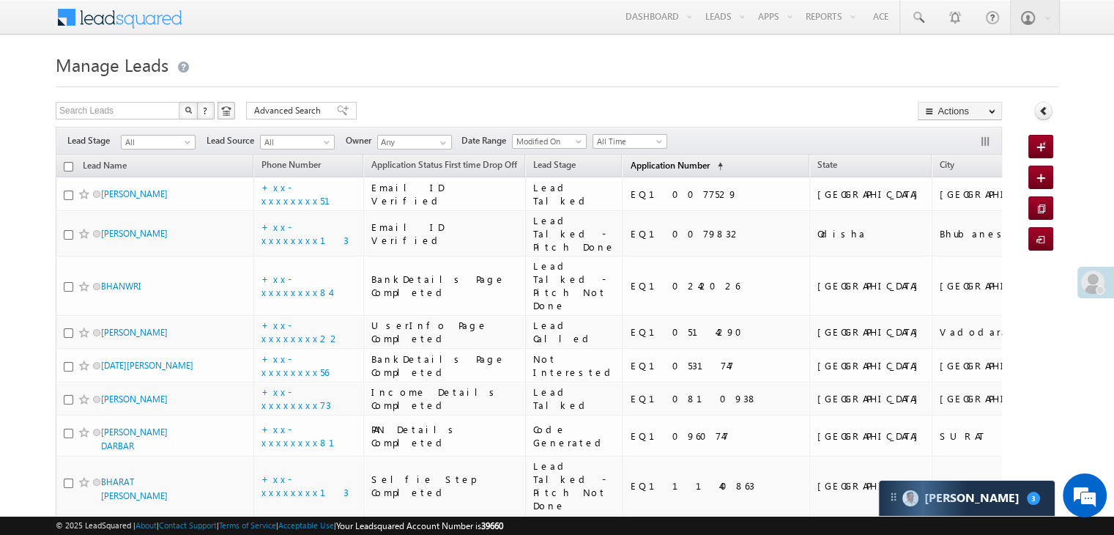
click at [636, 167] on span "Application Number" at bounding box center [669, 165] width 79 height 11
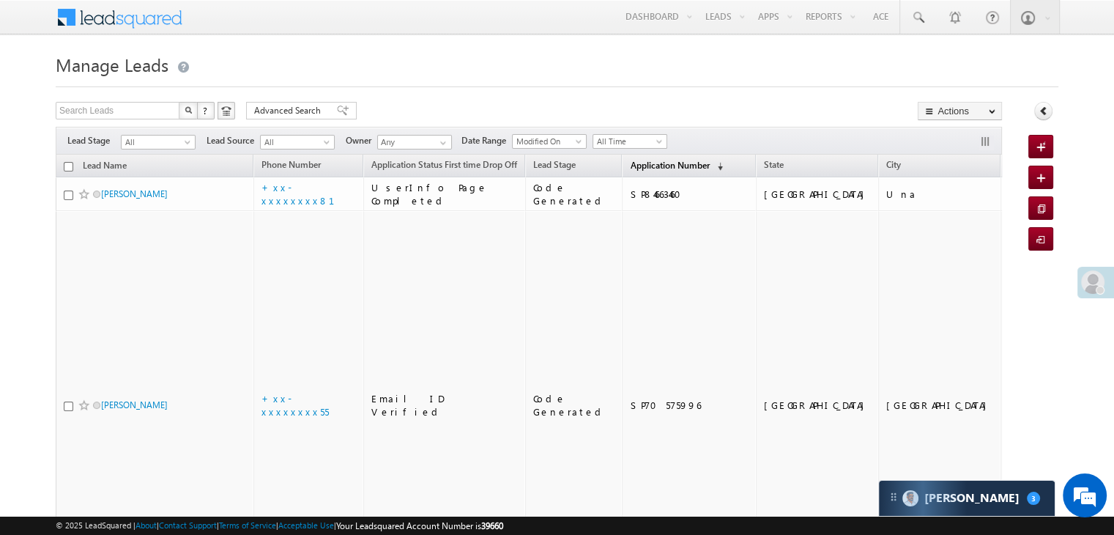
click at [636, 167] on span "Application Number" at bounding box center [669, 165] width 79 height 11
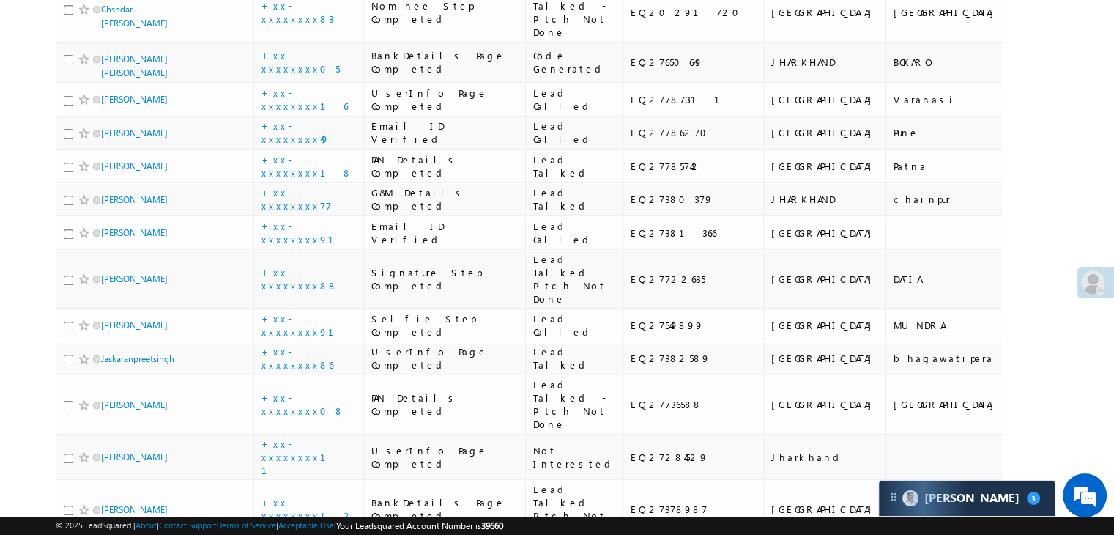
scroll to position [732, 0]
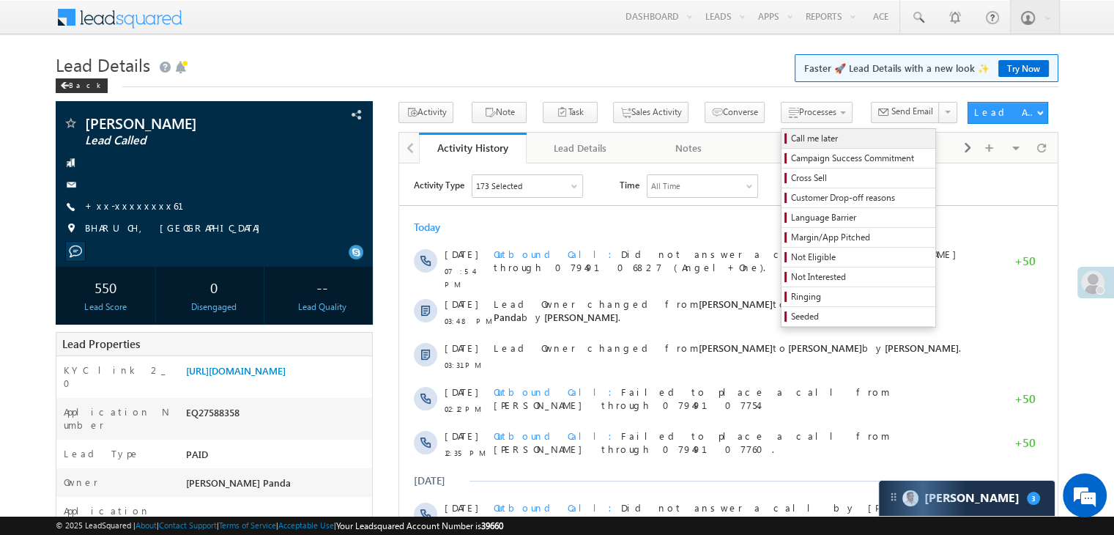
click at [791, 141] on span "Call me later" at bounding box center [860, 138] width 139 height 13
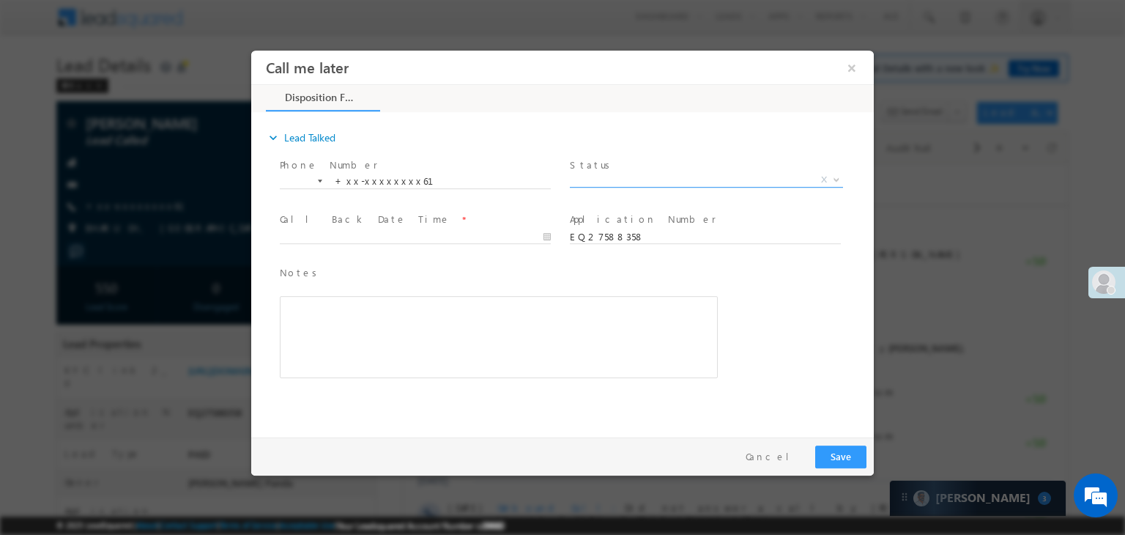
click at [668, 179] on span "X" at bounding box center [706, 180] width 273 height 15
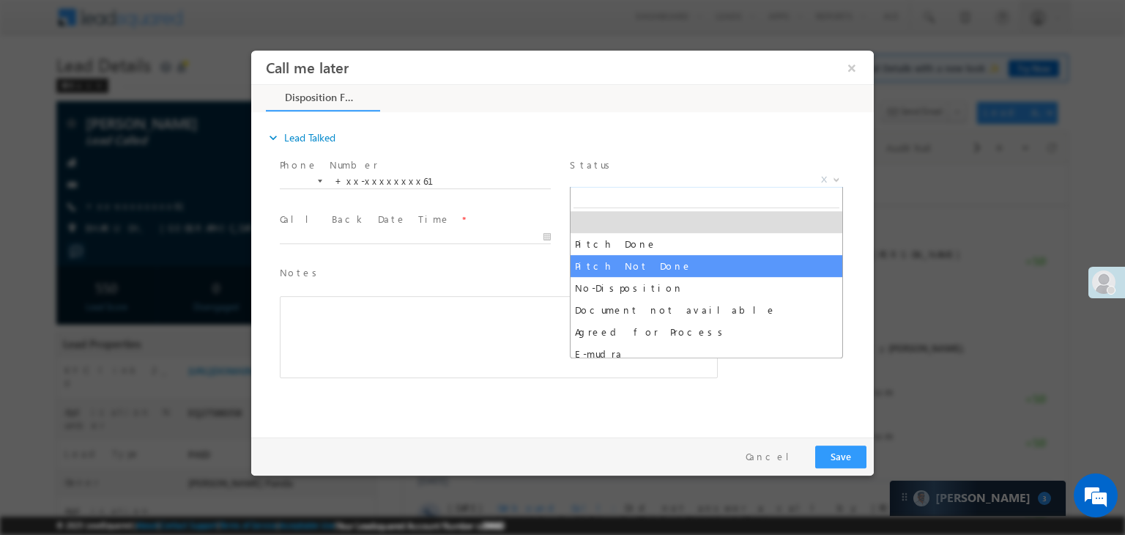
select select "Pitch Not Done"
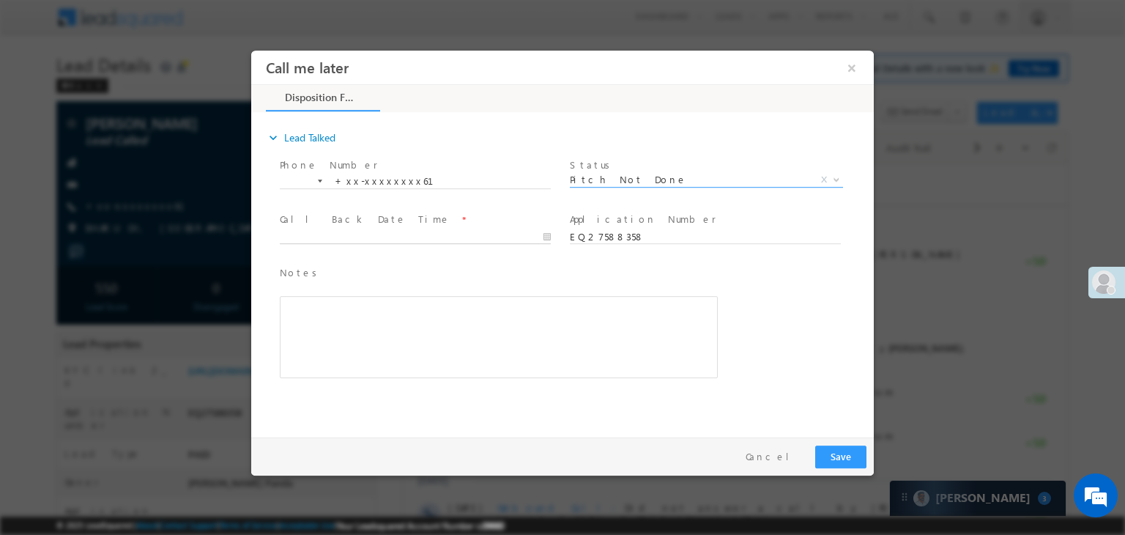
type input "08/25/25 8:28 PM"
click at [495, 235] on input "08/25/25 8:28 PM" at bounding box center [415, 237] width 271 height 15
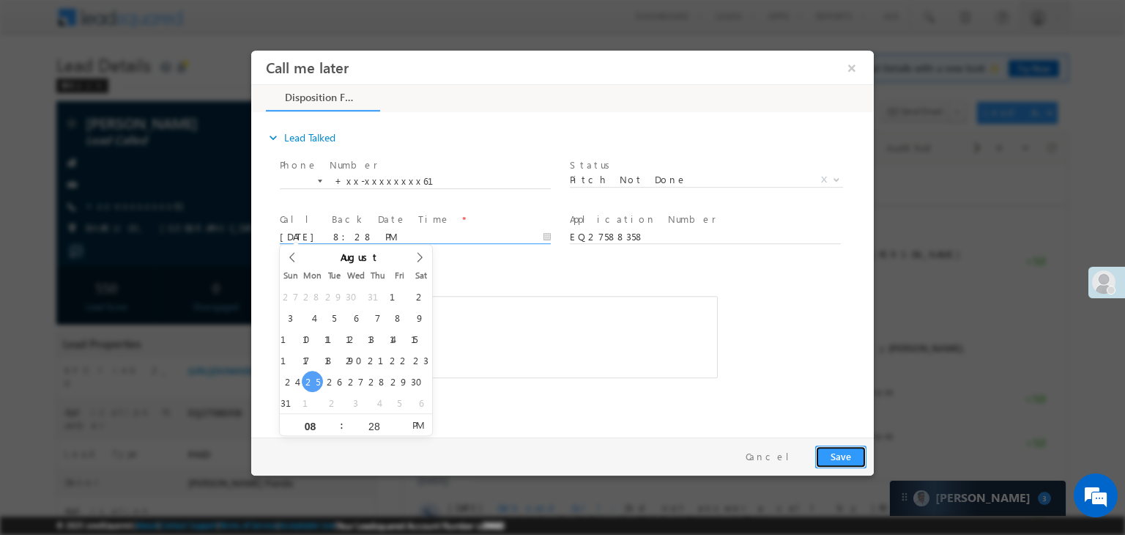
click at [842, 460] on button "Save" at bounding box center [840, 456] width 51 height 23
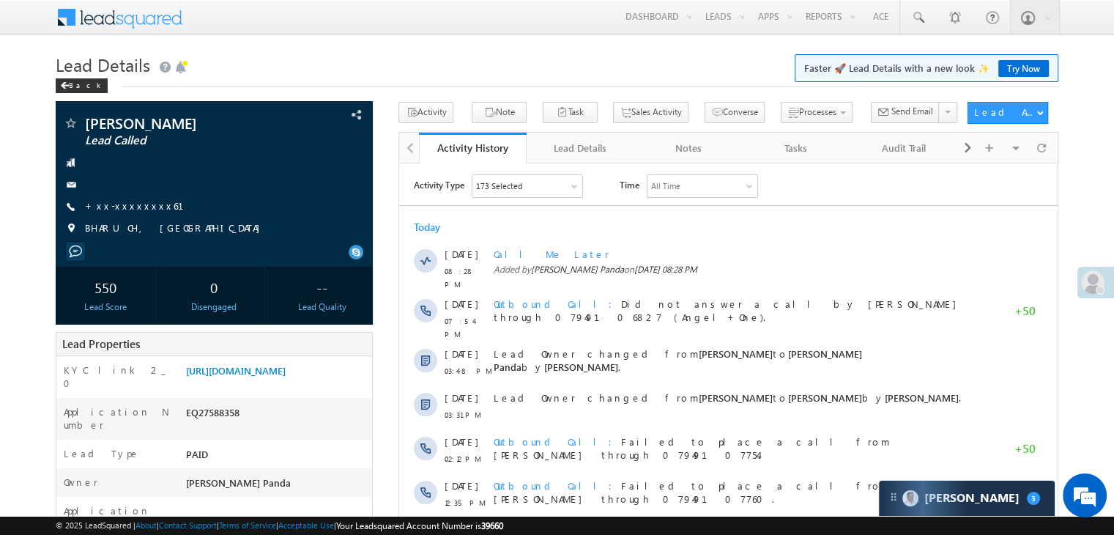
scroll to position [220, 0]
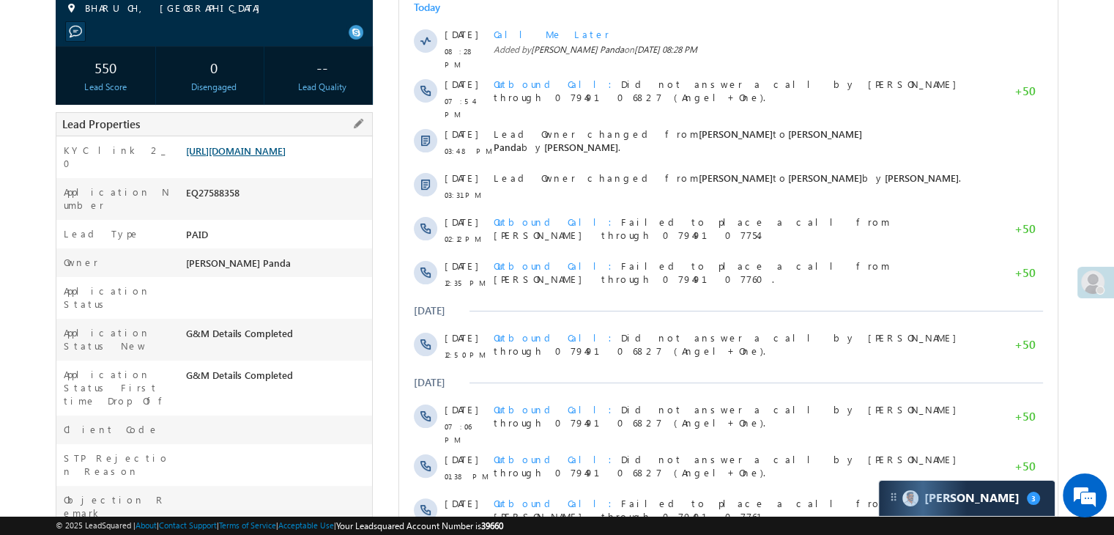
click at [286, 157] on link "[URL][DOMAIN_NAME]" at bounding box center [236, 150] width 100 height 12
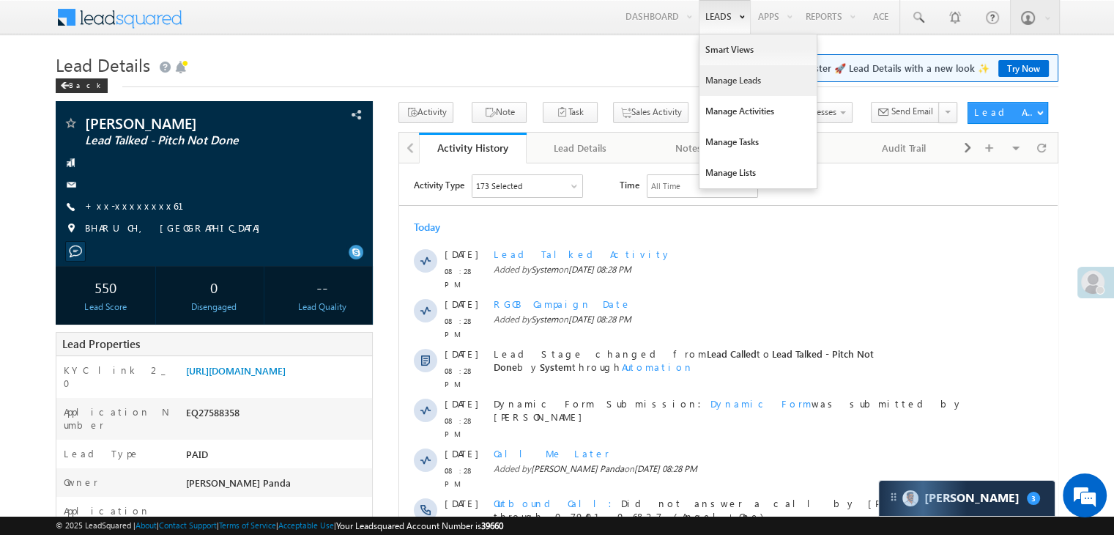
click at [724, 78] on link "Manage Leads" at bounding box center [758, 80] width 117 height 31
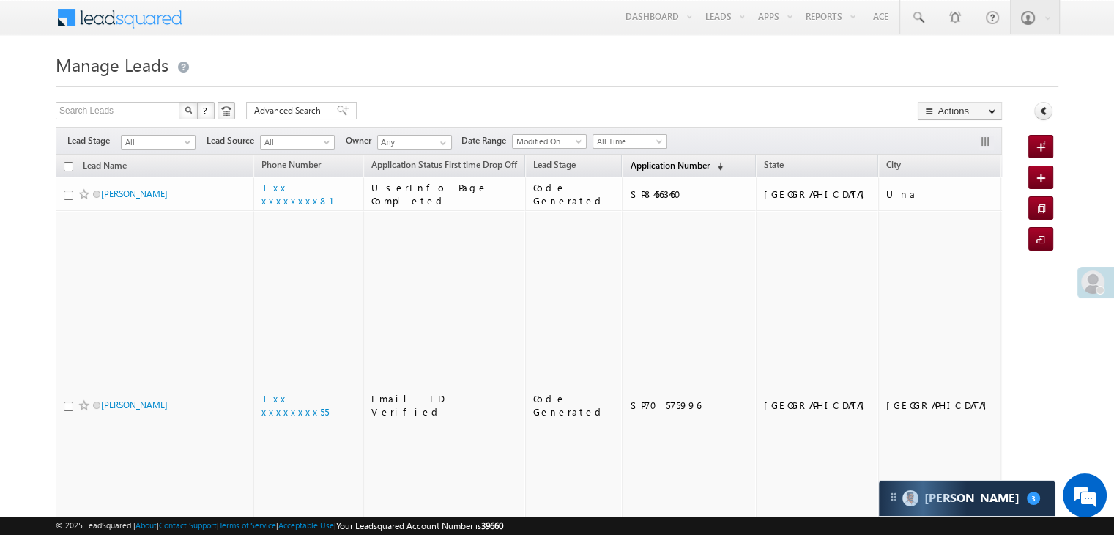
click at [647, 168] on span "Application Number" at bounding box center [669, 165] width 79 height 11
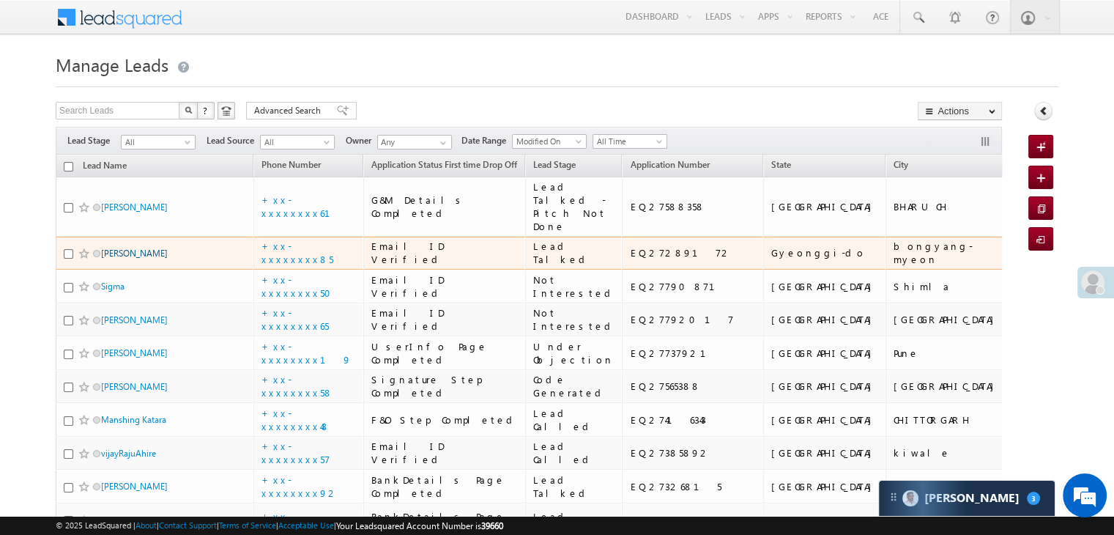
click at [140, 259] on link "[PERSON_NAME]" at bounding box center [134, 253] width 67 height 11
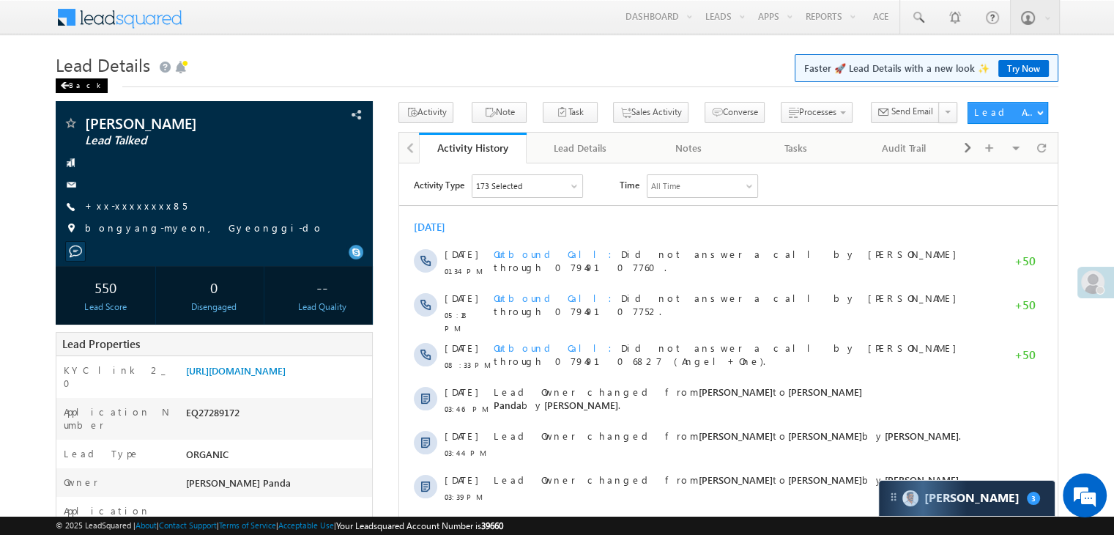
click at [71, 82] on div "Back" at bounding box center [82, 85] width 52 height 15
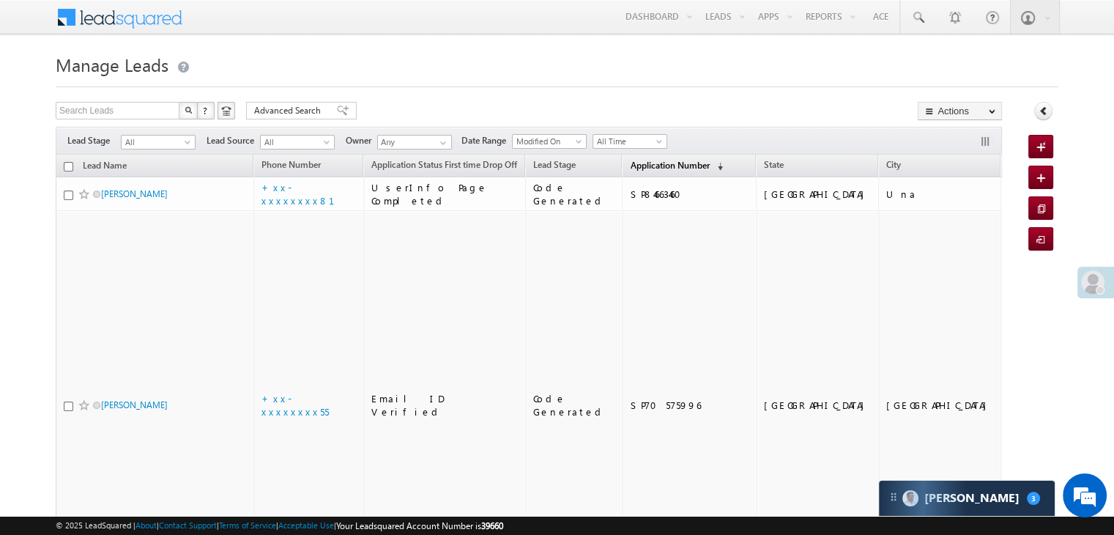
click at [642, 168] on span "Application Number" at bounding box center [669, 165] width 79 height 11
click at [645, 167] on span "Application Number" at bounding box center [669, 165] width 79 height 11
click at [630, 168] on span "Application Number" at bounding box center [669, 165] width 79 height 11
click at [630, 169] on span "Application Number" at bounding box center [669, 165] width 79 height 11
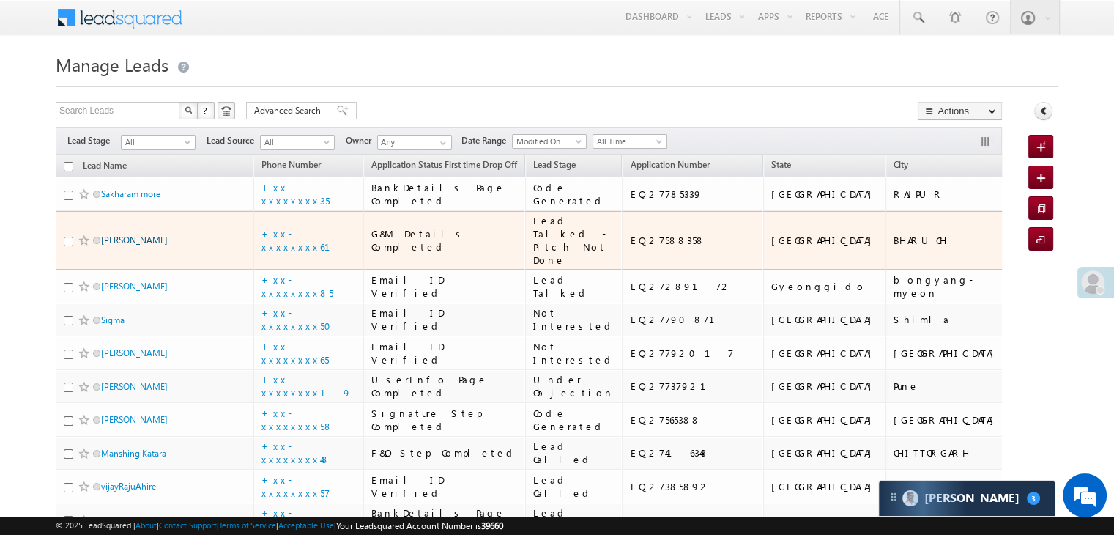
click at [127, 245] on link "Parth patel" at bounding box center [134, 239] width 67 height 11
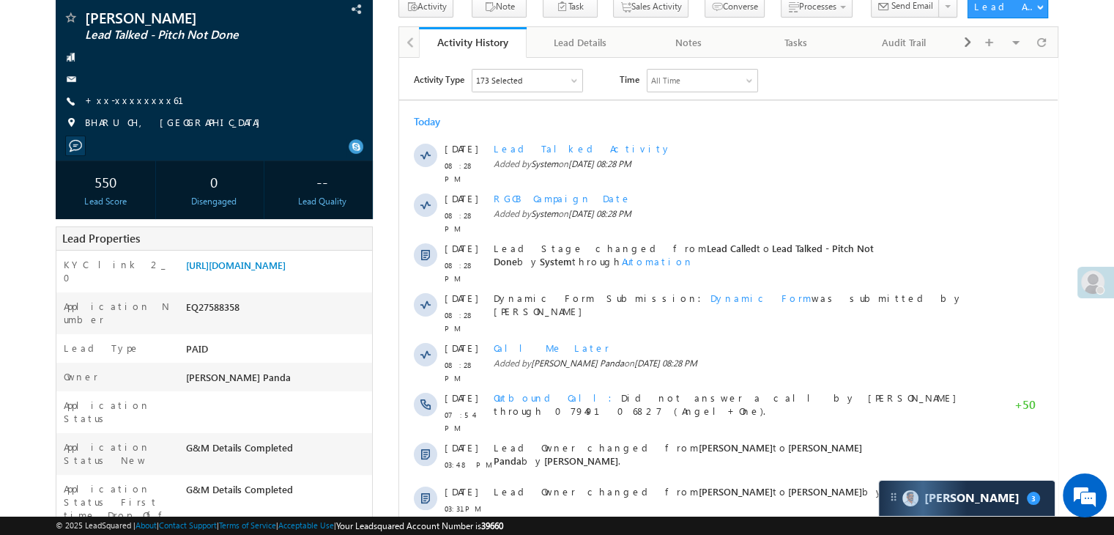
scroll to position [146, 0]
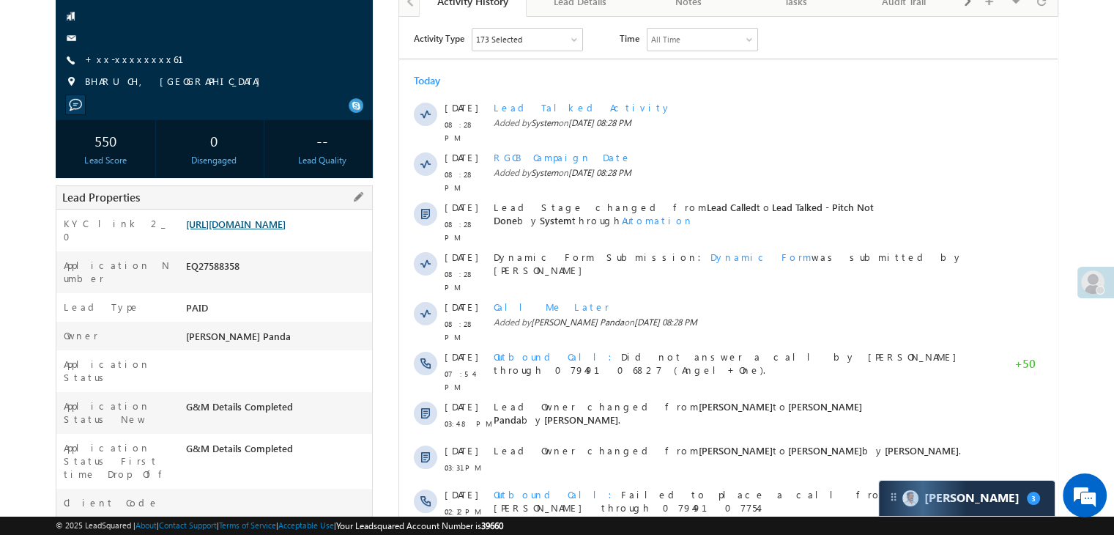
click at [286, 230] on link "[URL][DOMAIN_NAME]" at bounding box center [236, 224] width 100 height 12
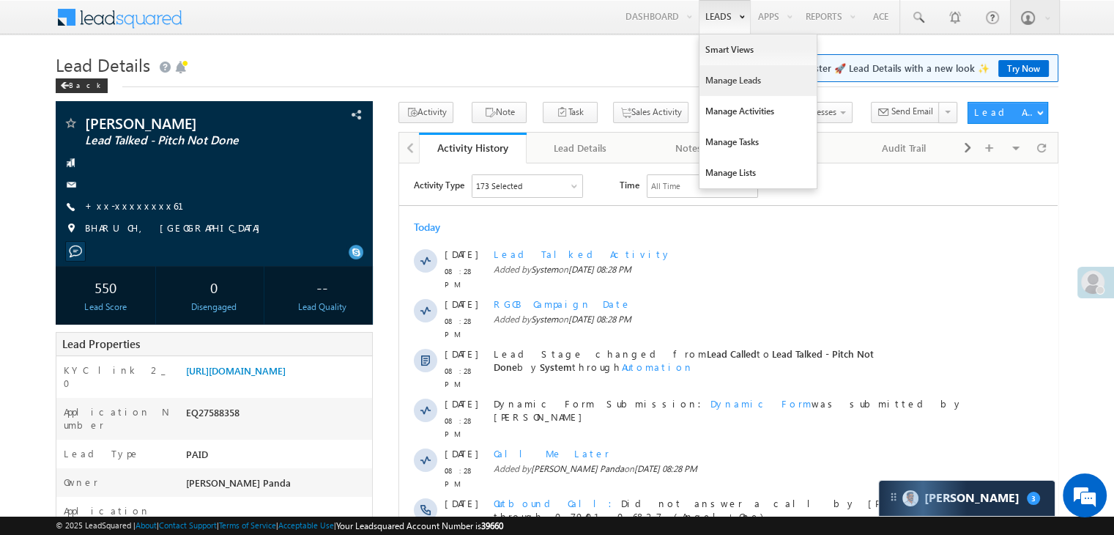
click at [705, 77] on link "Manage Leads" at bounding box center [758, 80] width 117 height 31
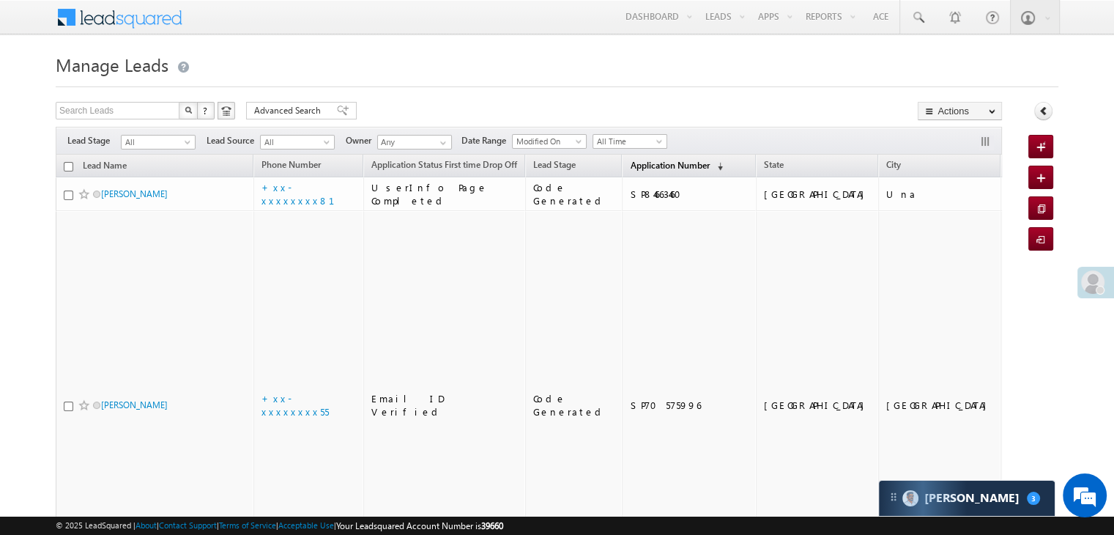
click at [652, 160] on span "Application Number" at bounding box center [669, 165] width 79 height 11
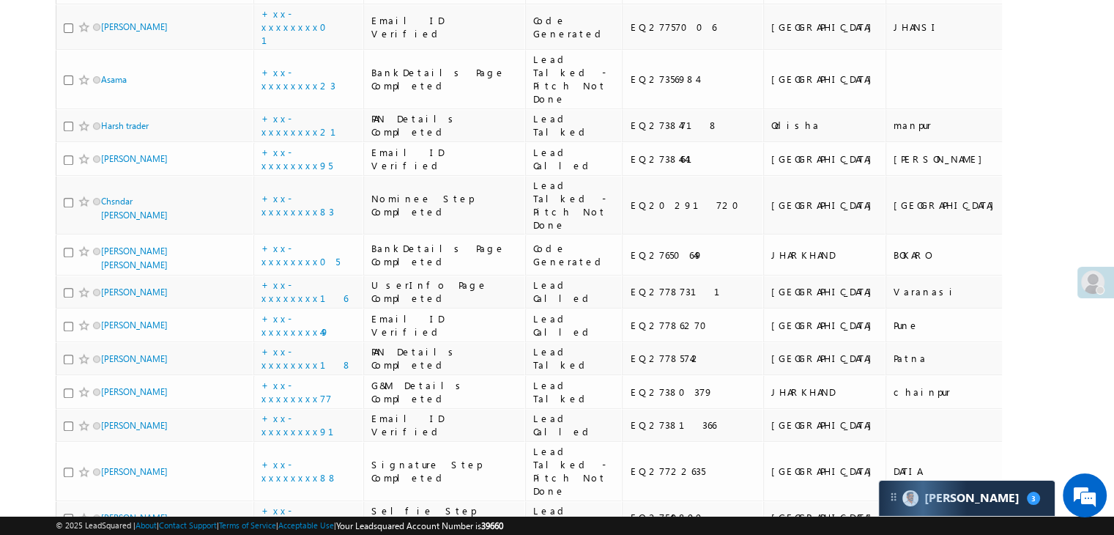
scroll to position [659, 0]
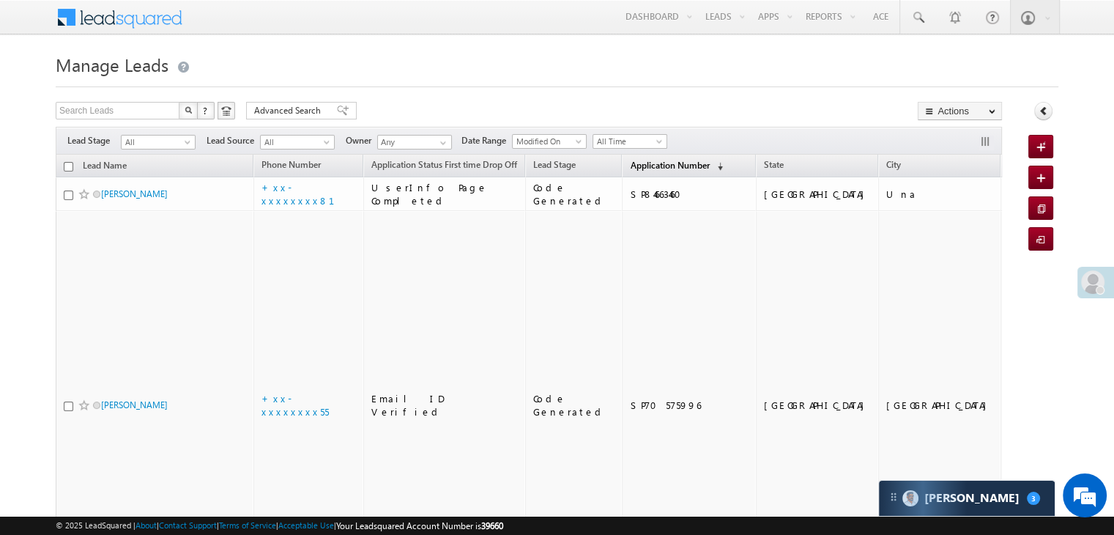
click at [659, 166] on span "Application Number" at bounding box center [669, 165] width 79 height 11
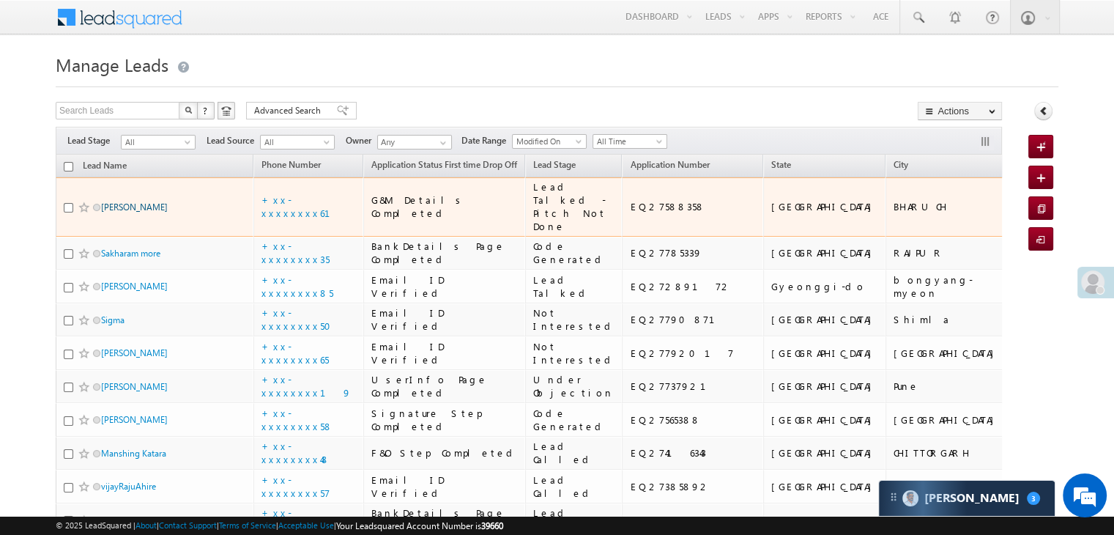
click at [137, 212] on link "[PERSON_NAME]" at bounding box center [134, 206] width 67 height 11
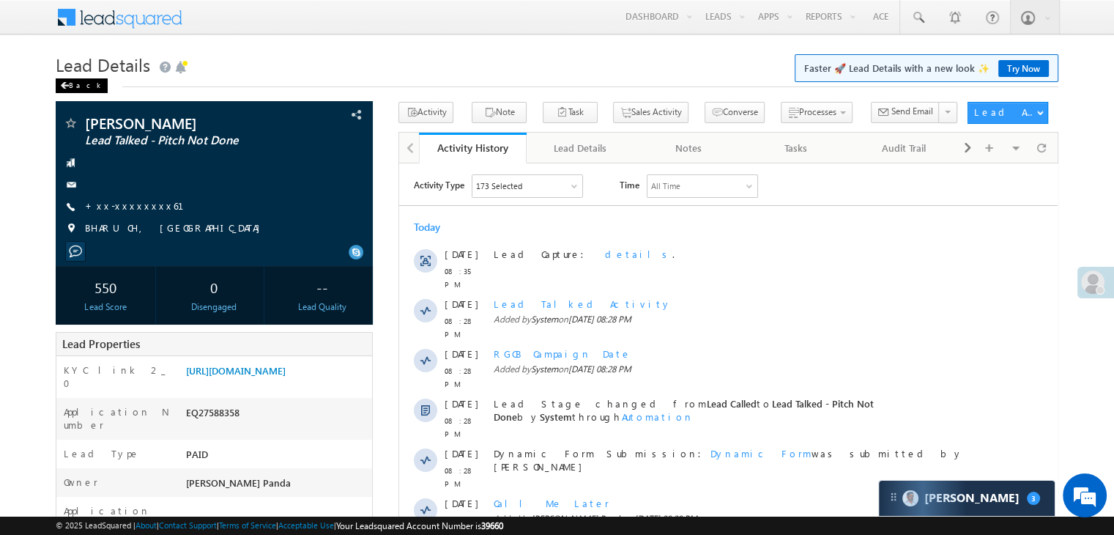
click at [72, 88] on div "Back" at bounding box center [82, 85] width 52 height 15
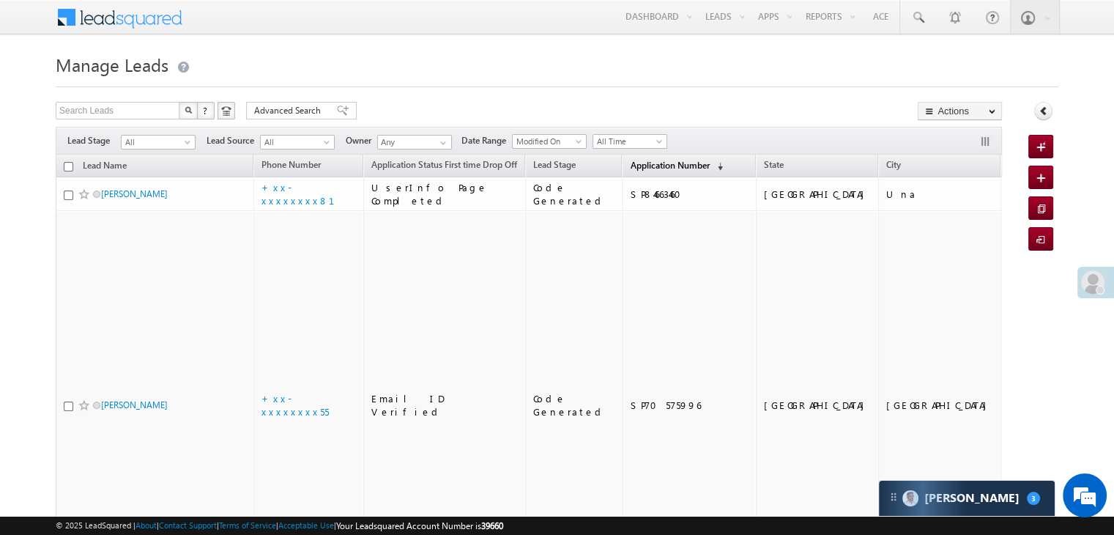
click at [660, 168] on span "Application Number" at bounding box center [669, 165] width 79 height 11
click at [634, 166] on span "Application Number" at bounding box center [669, 165] width 79 height 11
click at [650, 160] on span "Application Number" at bounding box center [669, 165] width 79 height 11
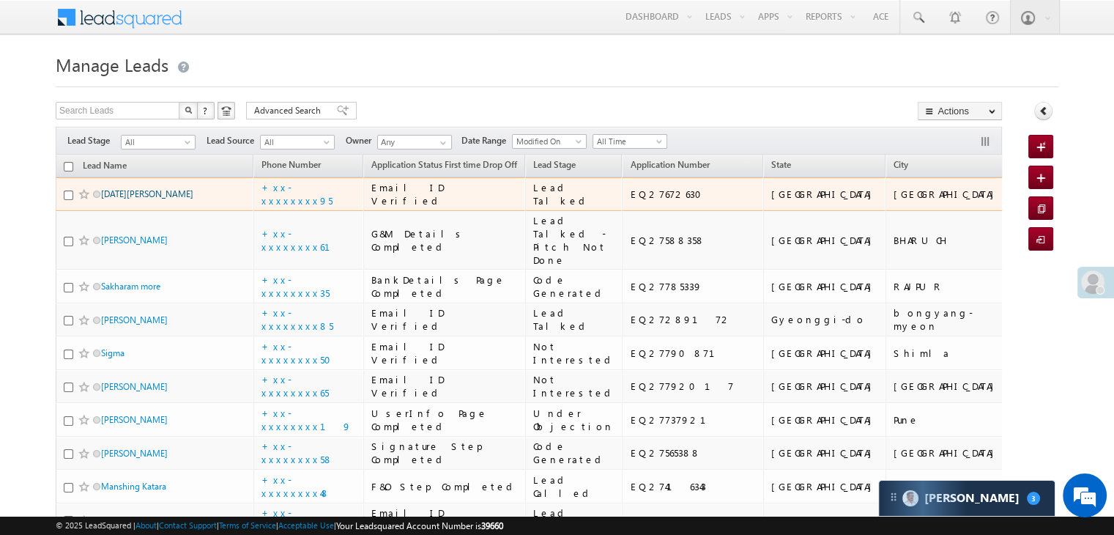
click at [143, 199] on link "[DATE][PERSON_NAME]" at bounding box center [147, 193] width 92 height 11
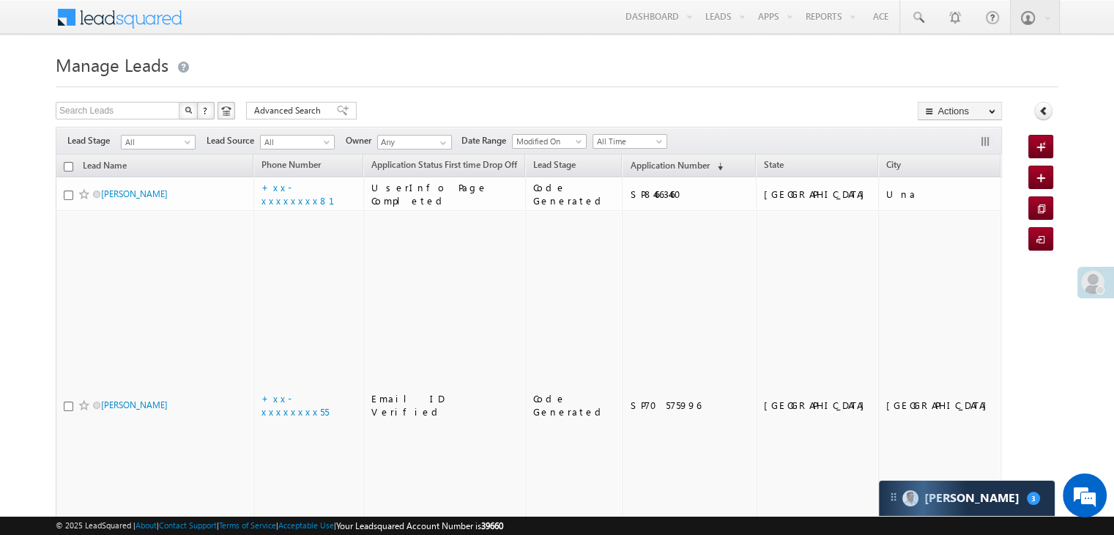
click at [732, 80] on div at bounding box center [557, 83] width 1003 height 10
